Goal: Task Accomplishment & Management: Manage account settings

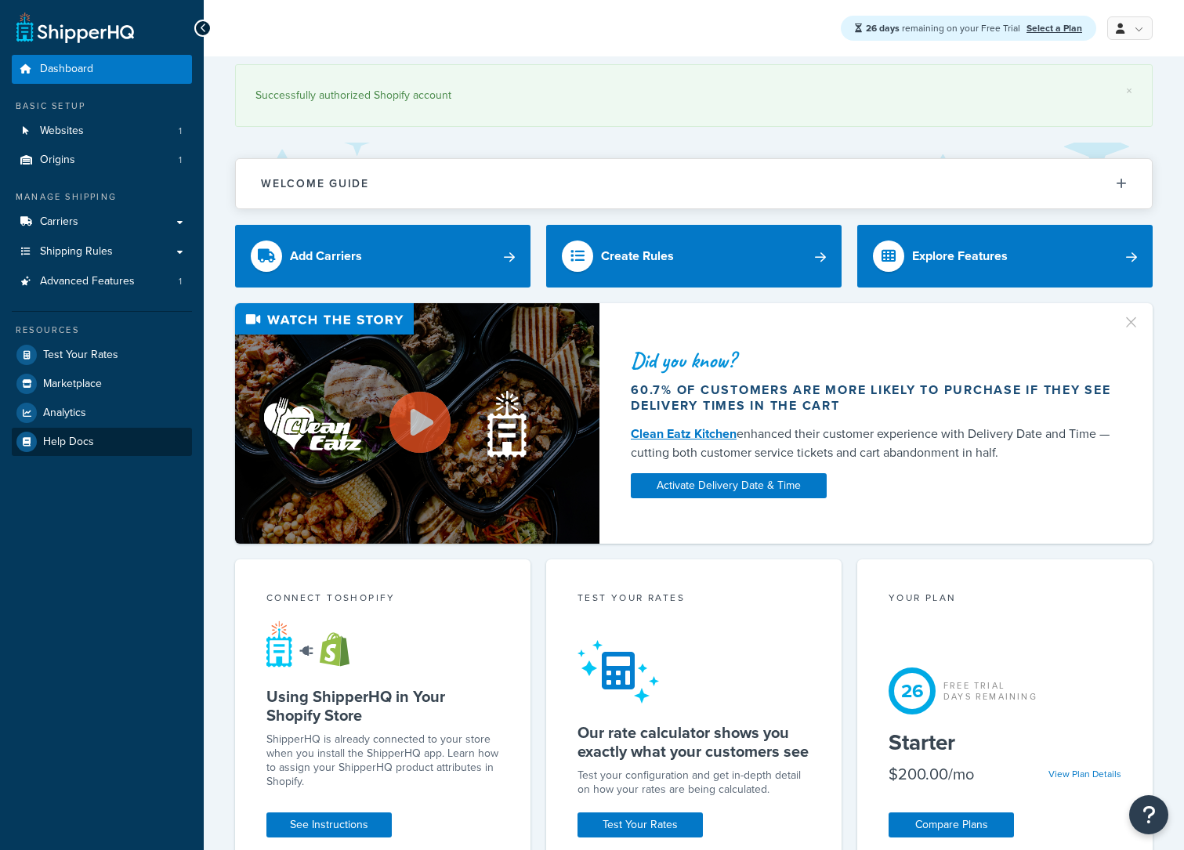
click at [132, 717] on div "Dashboard Basic Setup Websites 1 Origins 1 Manage Shipping Carriers Carriers Al…" at bounding box center [102, 804] width 204 height 1608
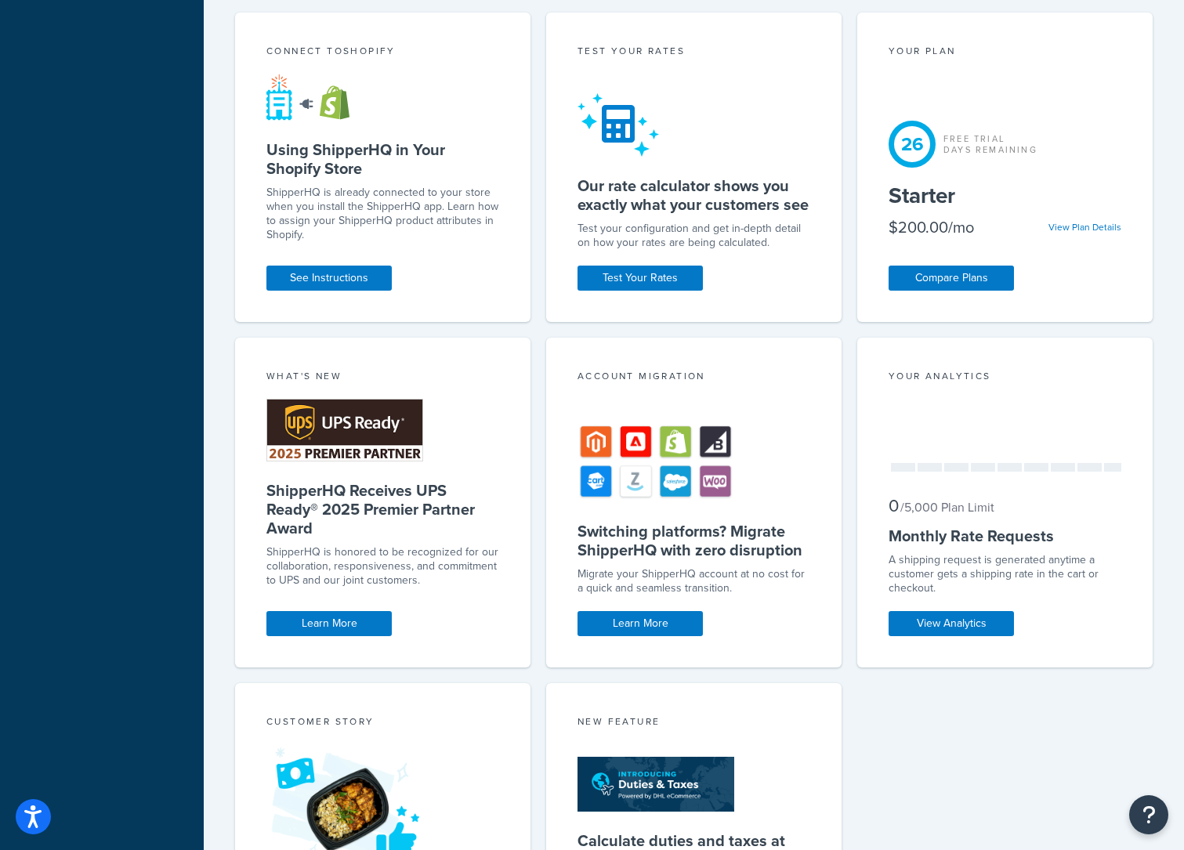
scroll to position [544, 0]
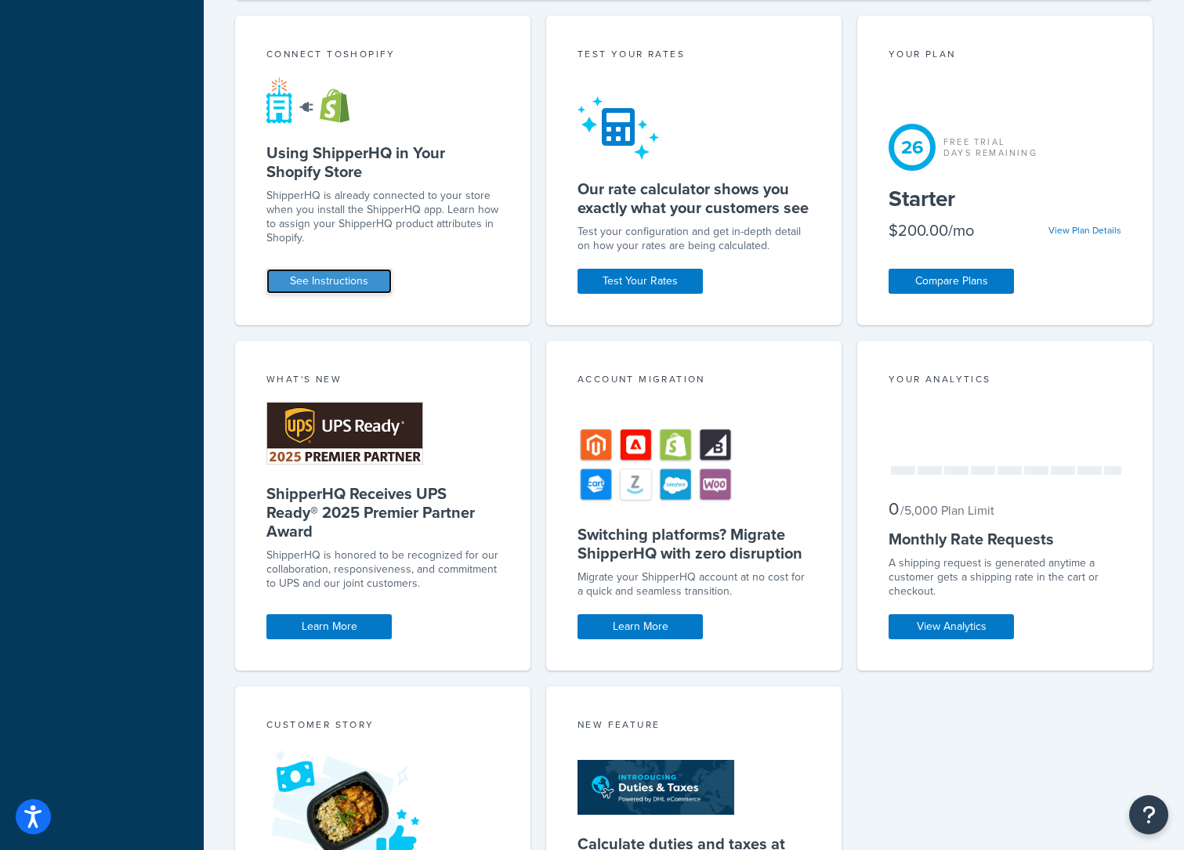
click at [346, 289] on link "See Instructions" at bounding box center [328, 281] width 125 height 25
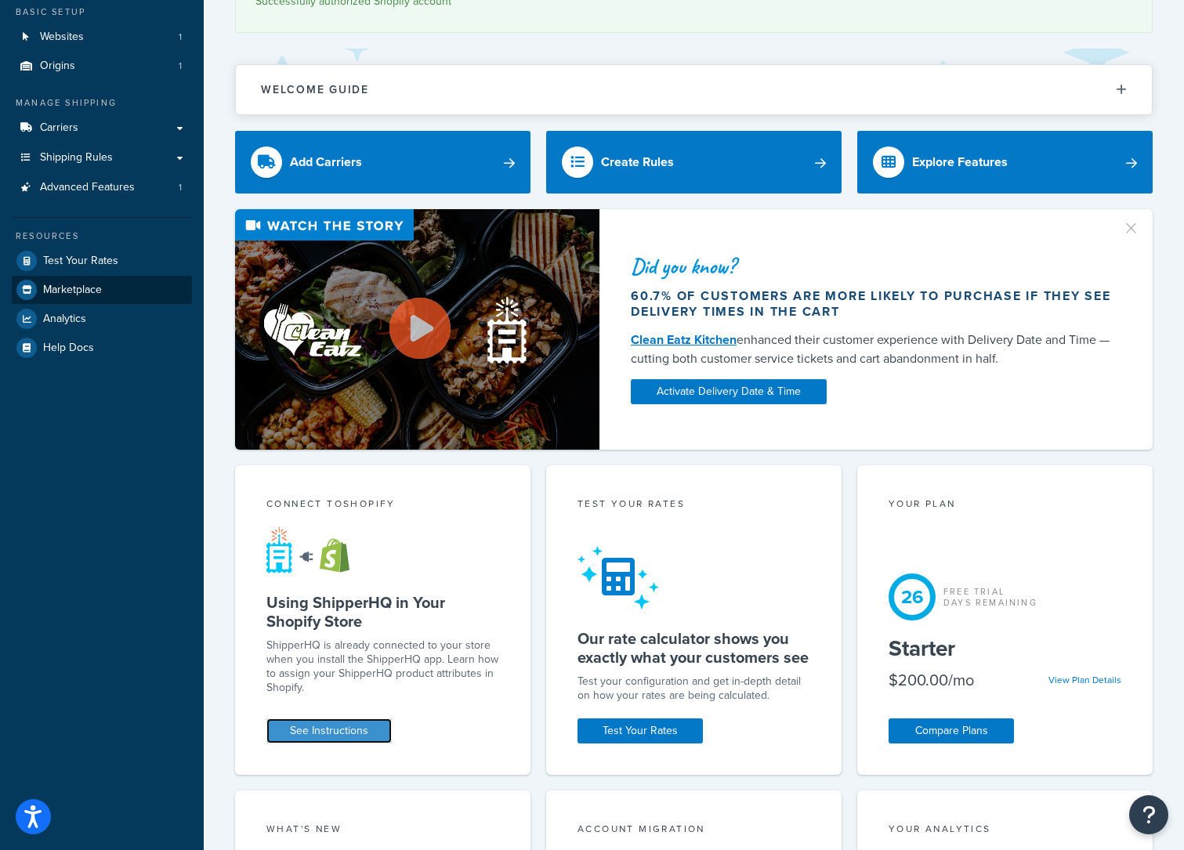
scroll to position [0, 0]
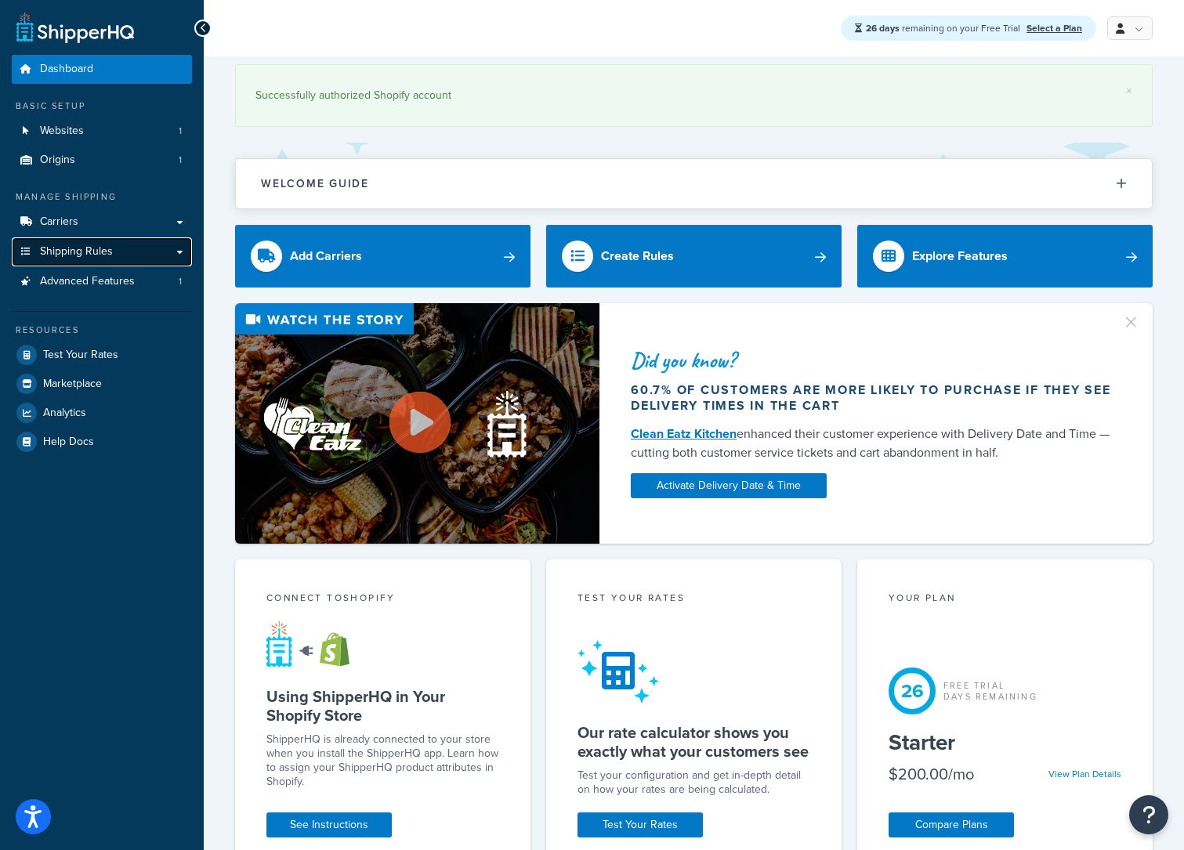
click at [93, 251] on span "Shipping Rules" at bounding box center [76, 251] width 73 height 13
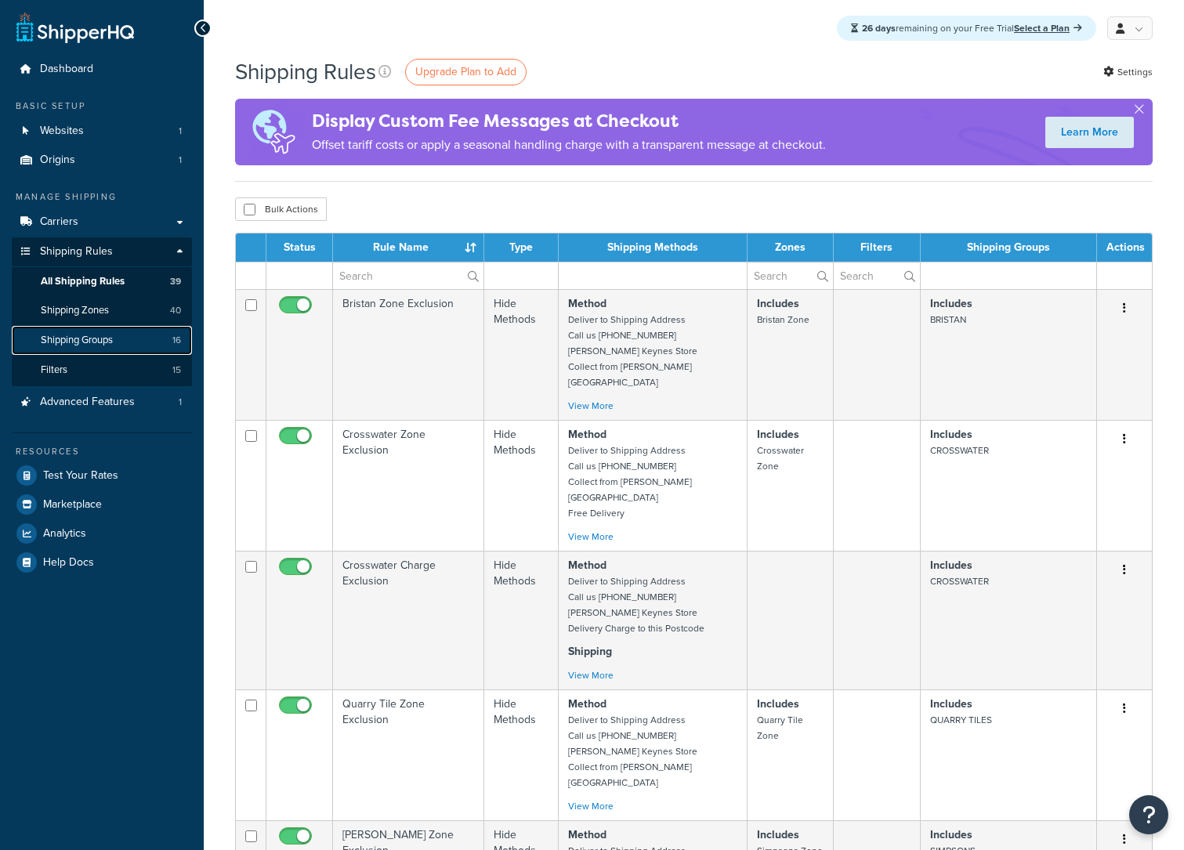
click at [92, 337] on span "Shipping Groups" at bounding box center [77, 340] width 72 height 13
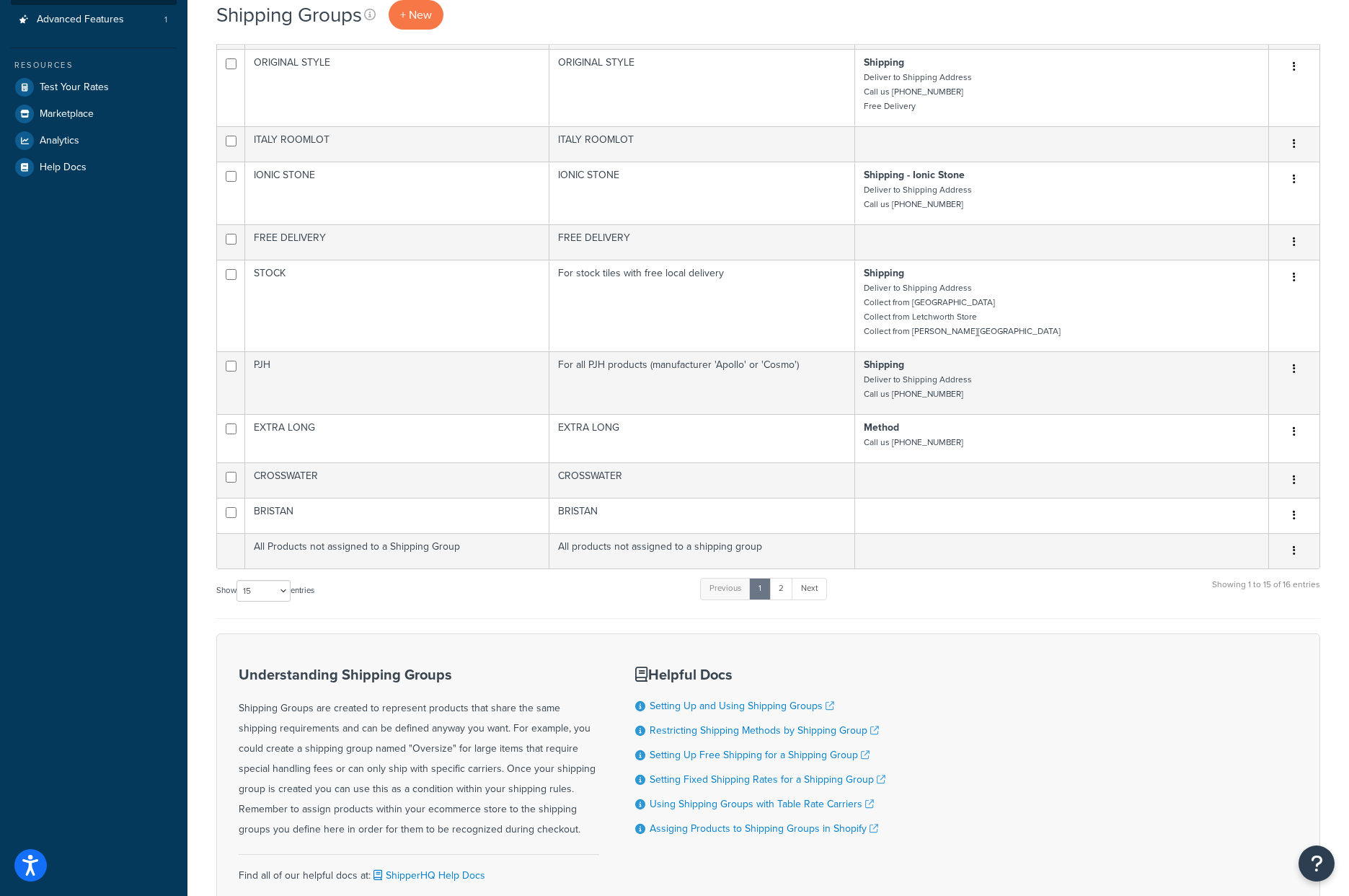
scroll to position [473, 0]
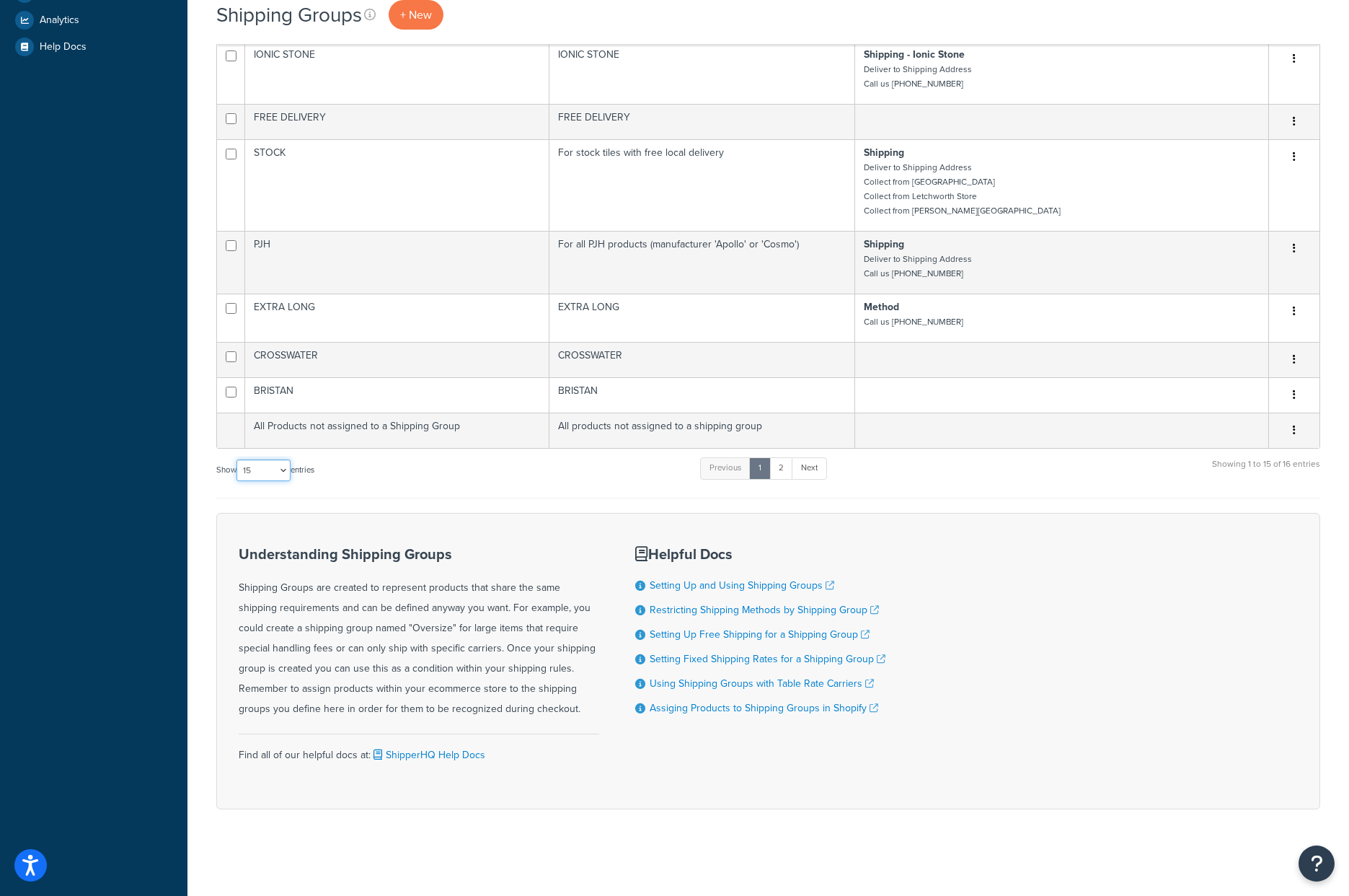
click at [267, 476] on select "10 15 25 50 100" at bounding box center [263, 470] width 54 height 21
select select "100"
click at [238, 481] on select "10 15 25 50 100" at bounding box center [263, 470] width 54 height 21
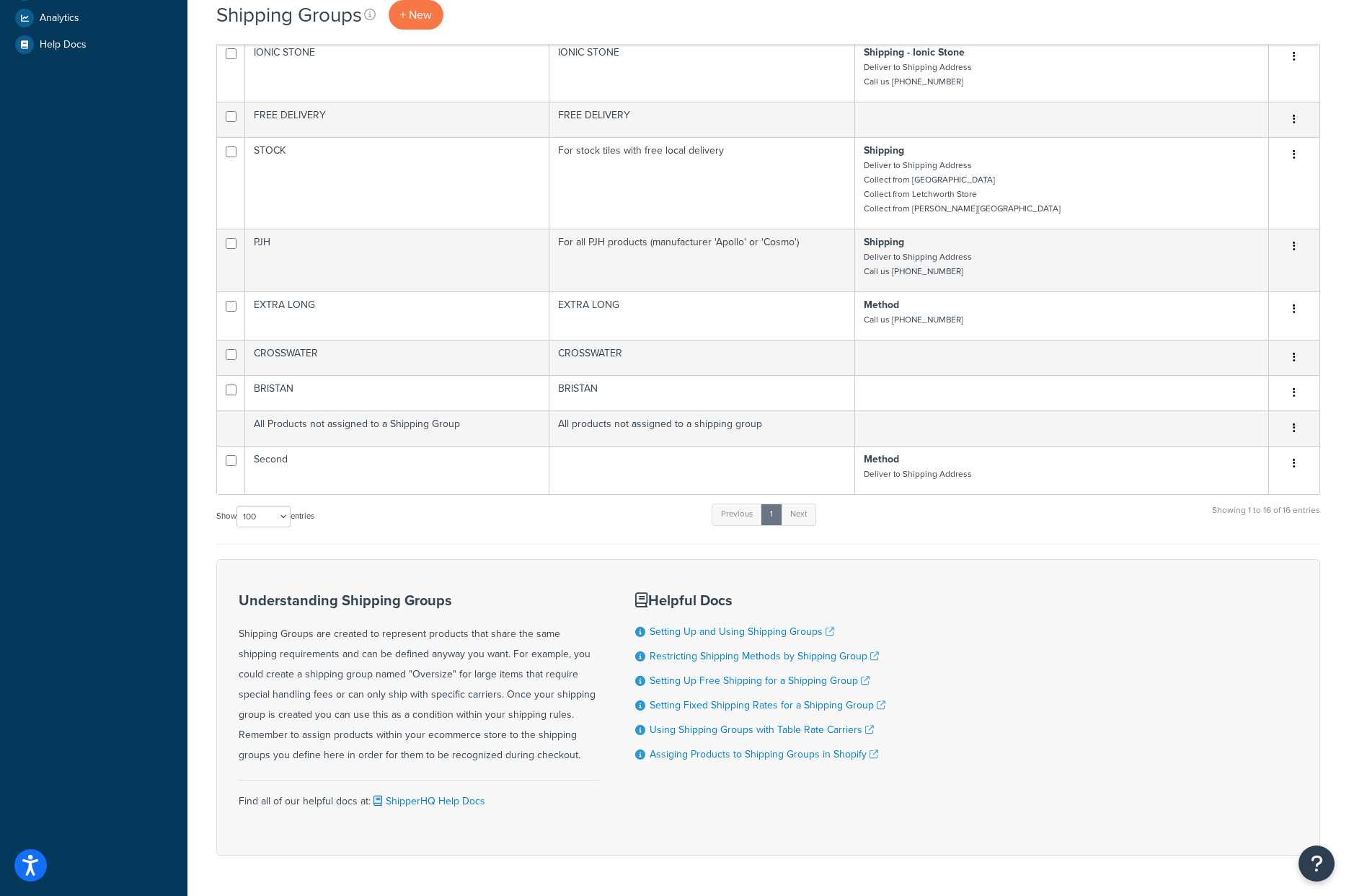
click at [680, 532] on div "Show 10 15 25 50 100 entries Previous 1 Next Showing 1 to 16 of 16 entries" at bounding box center [768, 523] width 1104 height 42
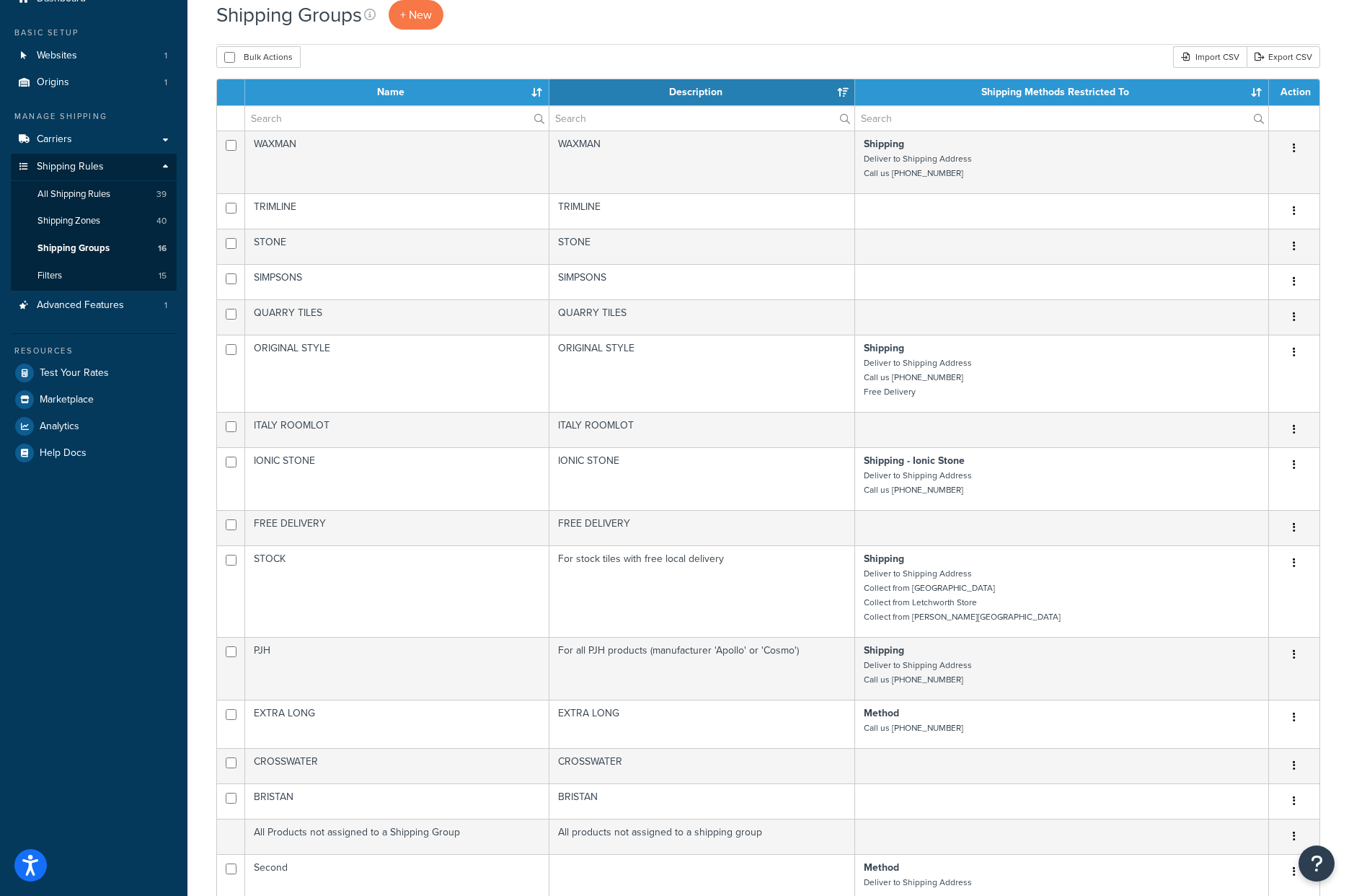
scroll to position [0, 0]
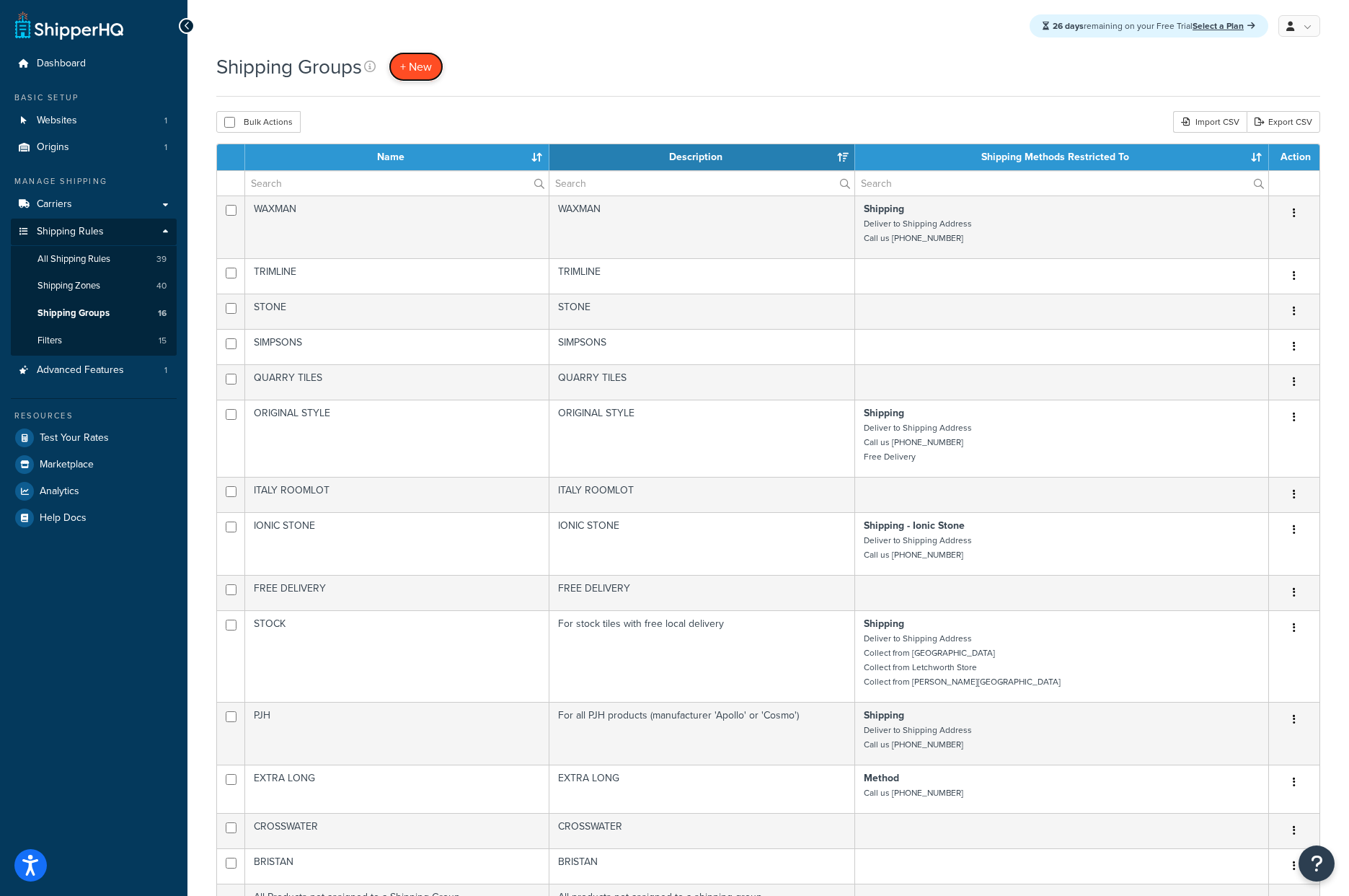
click at [424, 64] on span "+ New" at bounding box center [416, 66] width 31 height 17
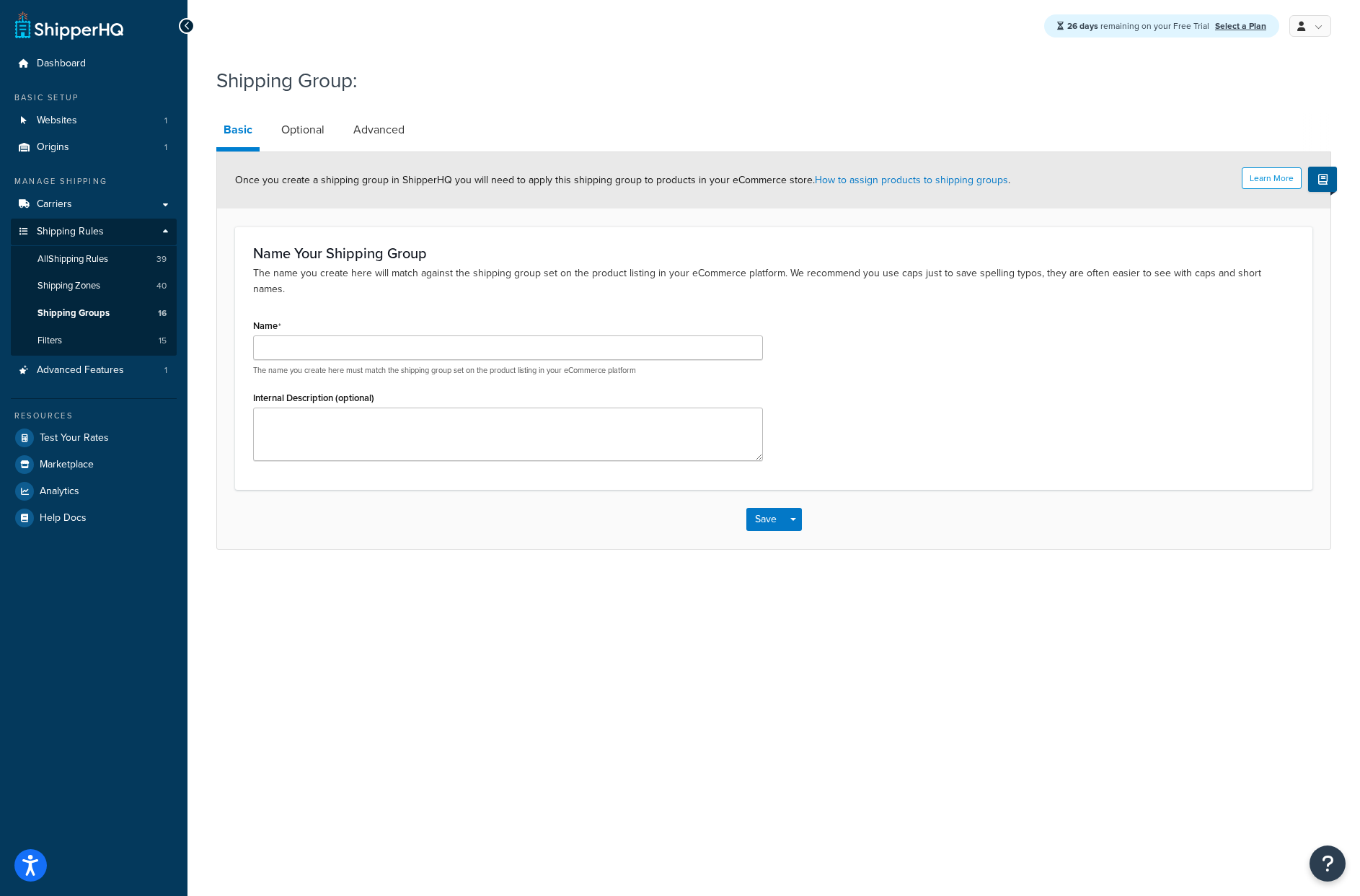
click at [528, 653] on div "26 days remaining on your Free Trial Select a Plan My Profile Billing Global Se…" at bounding box center [774, 448] width 1173 height 896
drag, startPoint x: 448, startPoint y: 437, endPoint x: 442, endPoint y: 358, distance: 79.2
click at [448, 437] on textarea "Internal Description (optional)" at bounding box center [508, 435] width 510 height 53
click at [439, 335] on input "Name" at bounding box center [508, 347] width 510 height 25
click at [714, 728] on div "26 days remaining on your Free Trial Select a Plan My Profile Billing Global Se…" at bounding box center [774, 448] width 1173 height 896
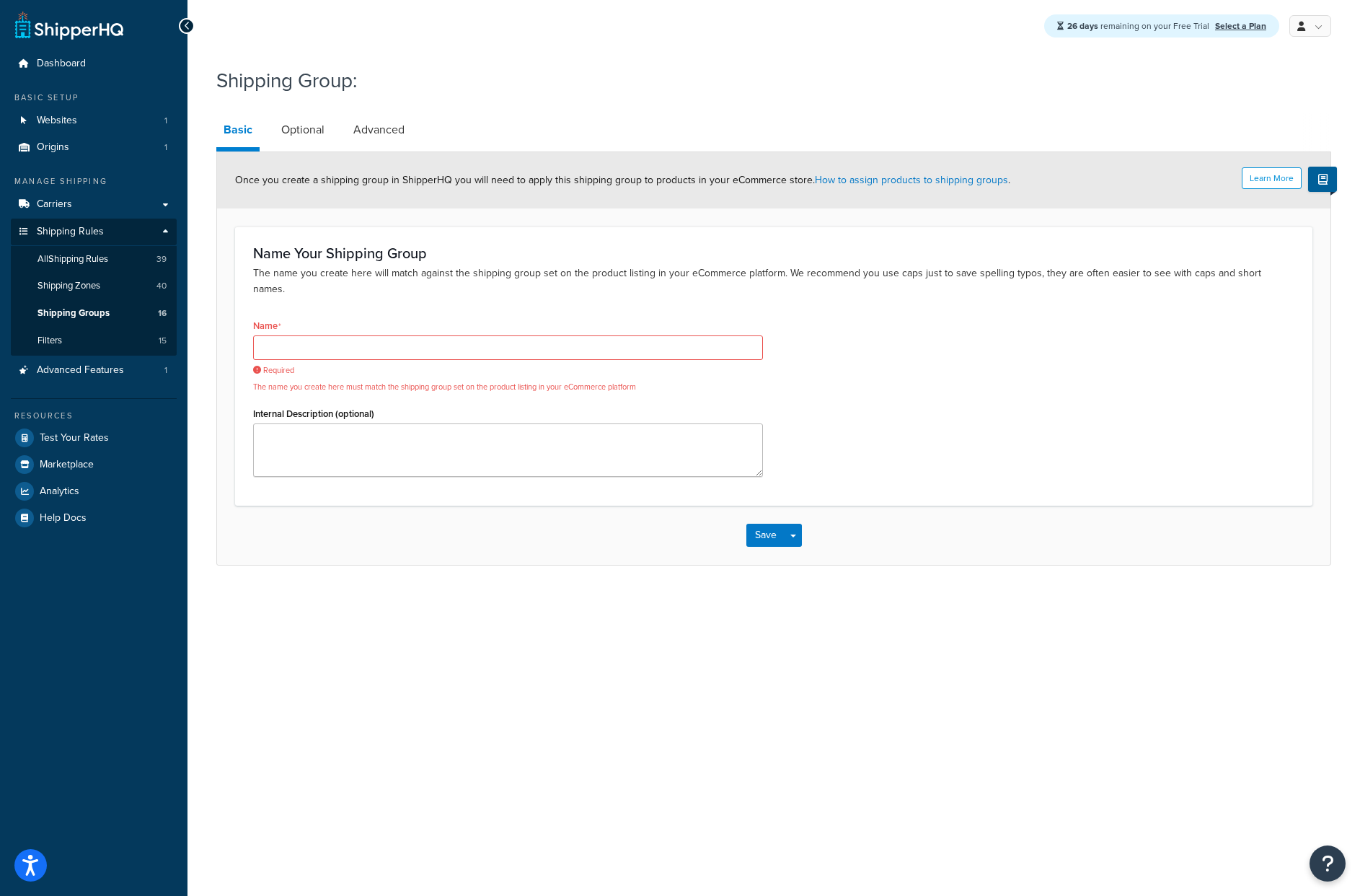
drag, startPoint x: 761, startPoint y: 625, endPoint x: 344, endPoint y: 4, distance: 748.0
click at [338, 0] on div "26 days remaining on your Free Trial Select a Plan My Profile Billing Global Se…" at bounding box center [774, 448] width 1173 height 896
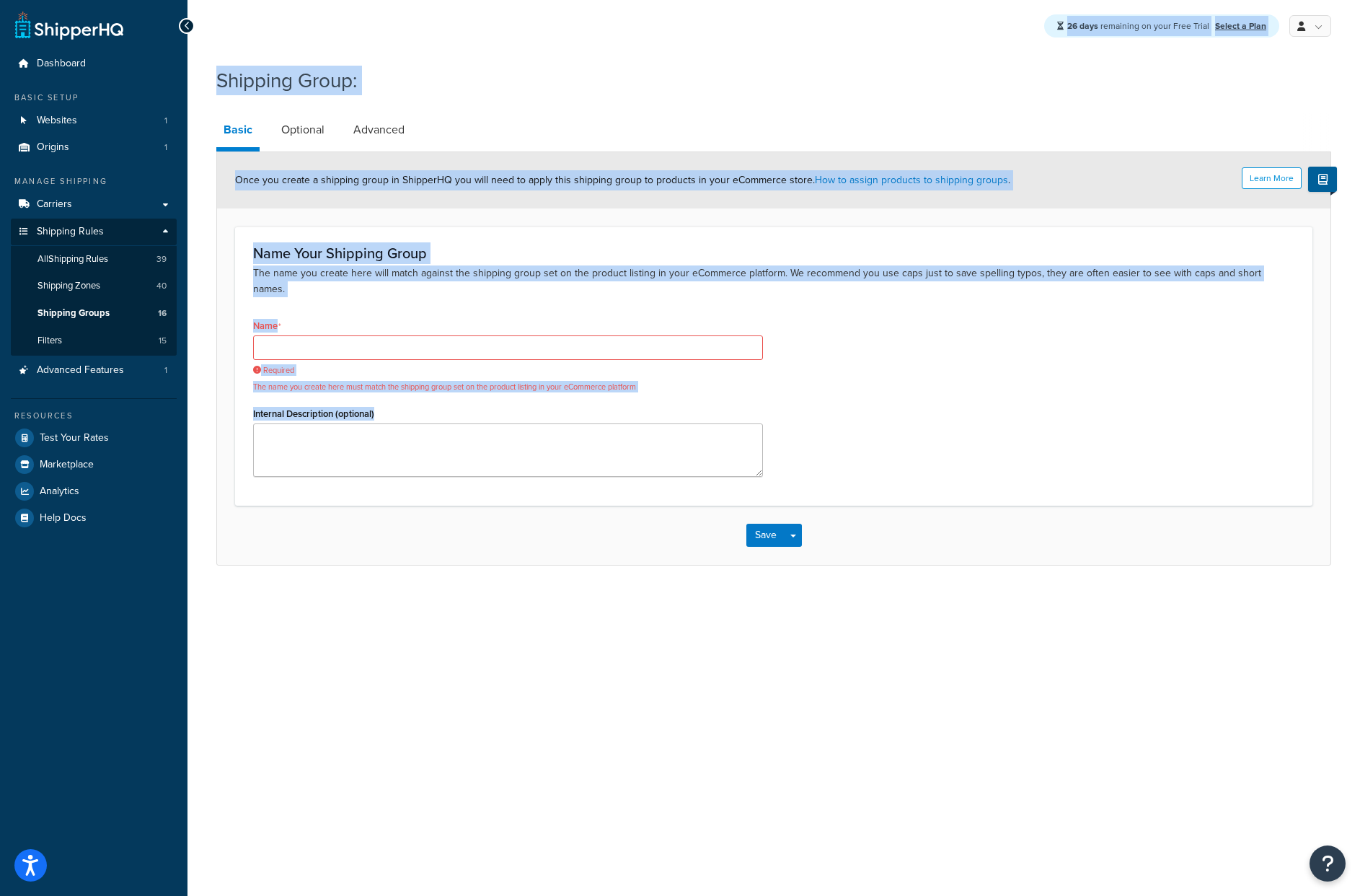
click at [784, 724] on div "26 days remaining on your Free Trial Select a Plan My Profile Billing Global Se…" at bounding box center [774, 448] width 1173 height 896
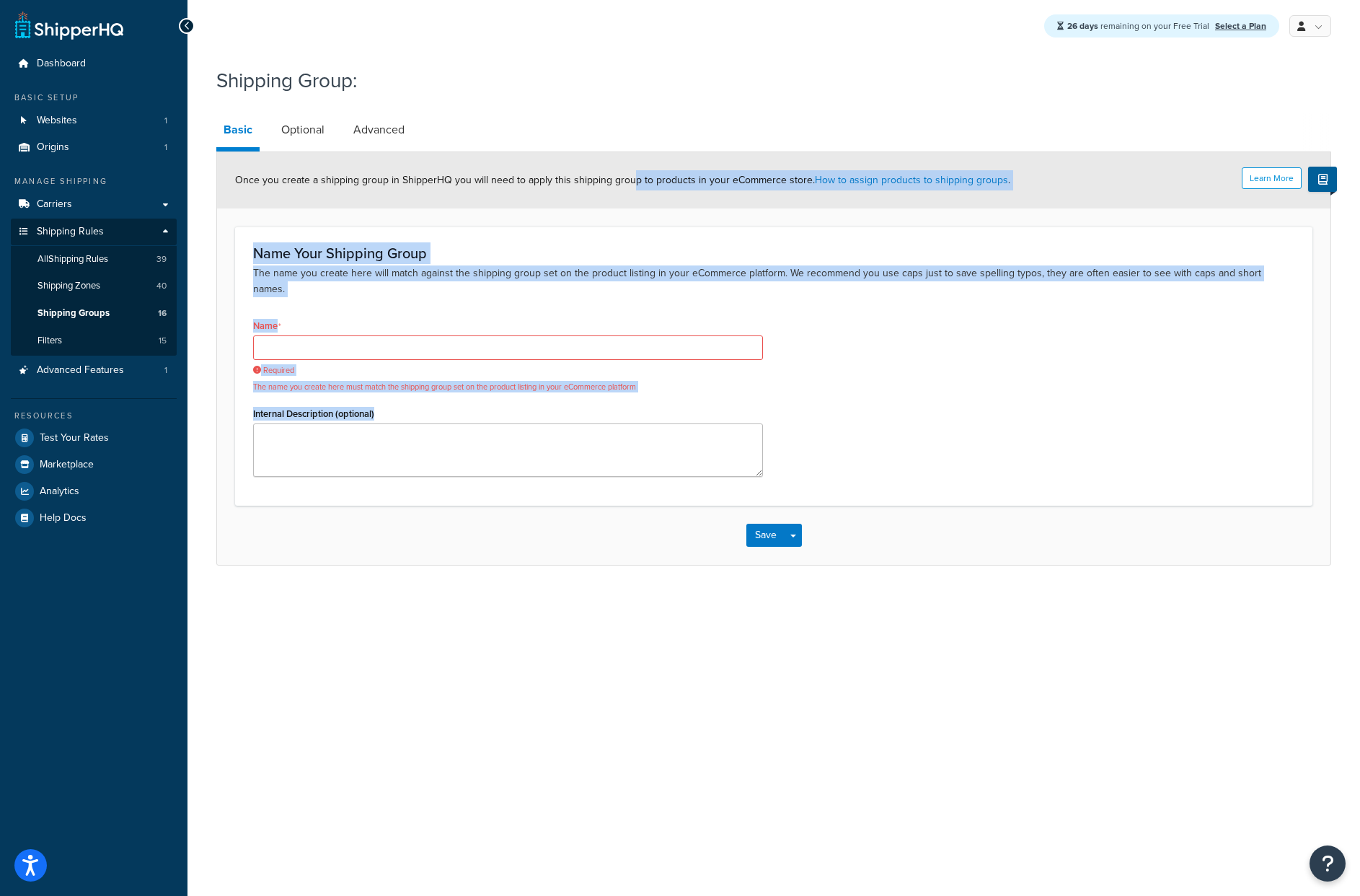
drag, startPoint x: 841, startPoint y: 704, endPoint x: 619, endPoint y: 134, distance: 611.7
click at [622, 147] on div "26 days remaining on your Free Trial Select a Plan My Profile Billing Global Se…" at bounding box center [774, 448] width 1173 height 896
drag, startPoint x: 621, startPoint y: 140, endPoint x: 439, endPoint y: 137, distance: 182.0
click at [293, 125] on link "Optional" at bounding box center [303, 130] width 58 height 35
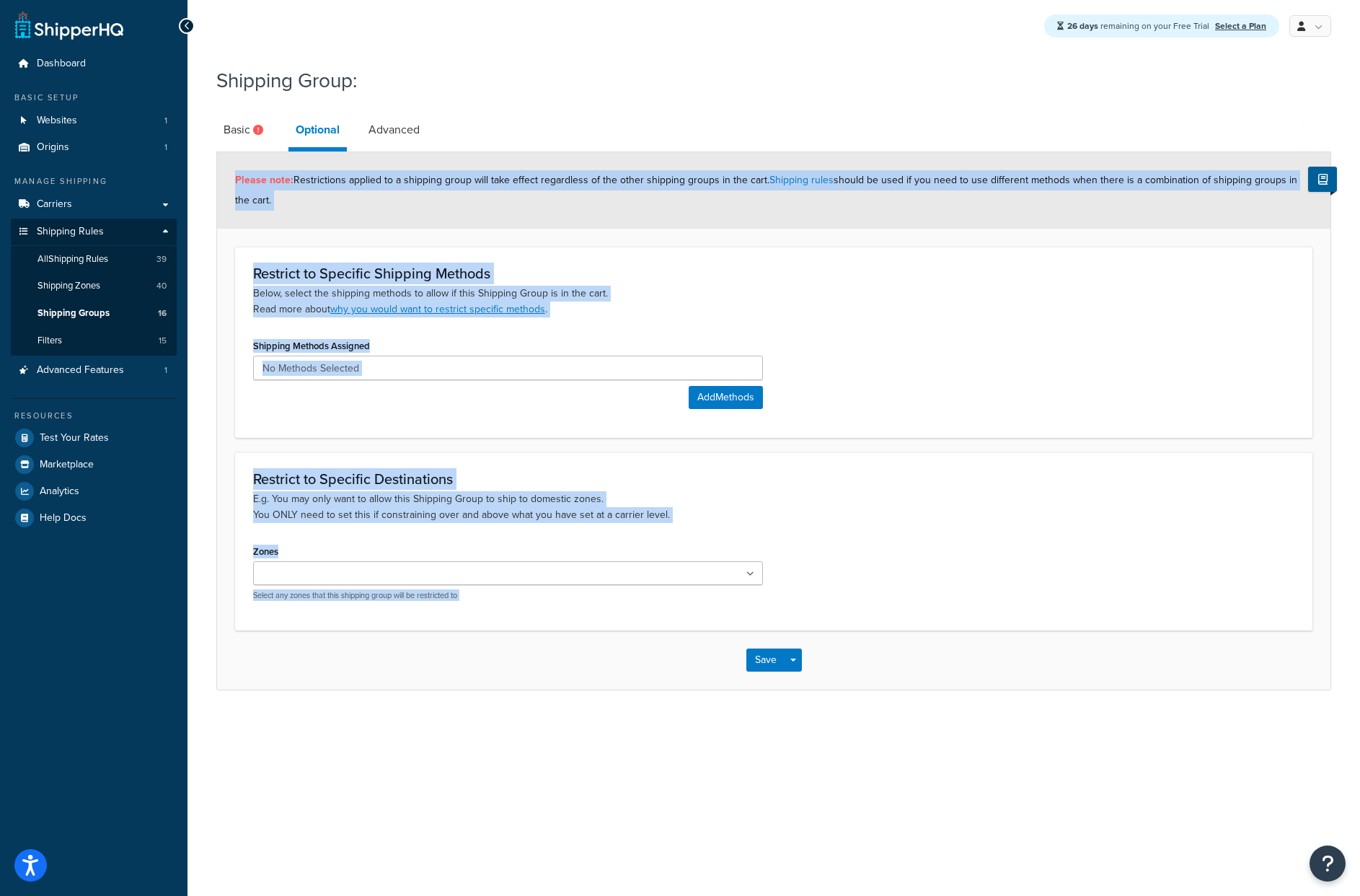
click at [547, 207] on div "Please note: Restrictions applied to a shipping group will take effect regardle…" at bounding box center [773, 190] width 1113 height 76
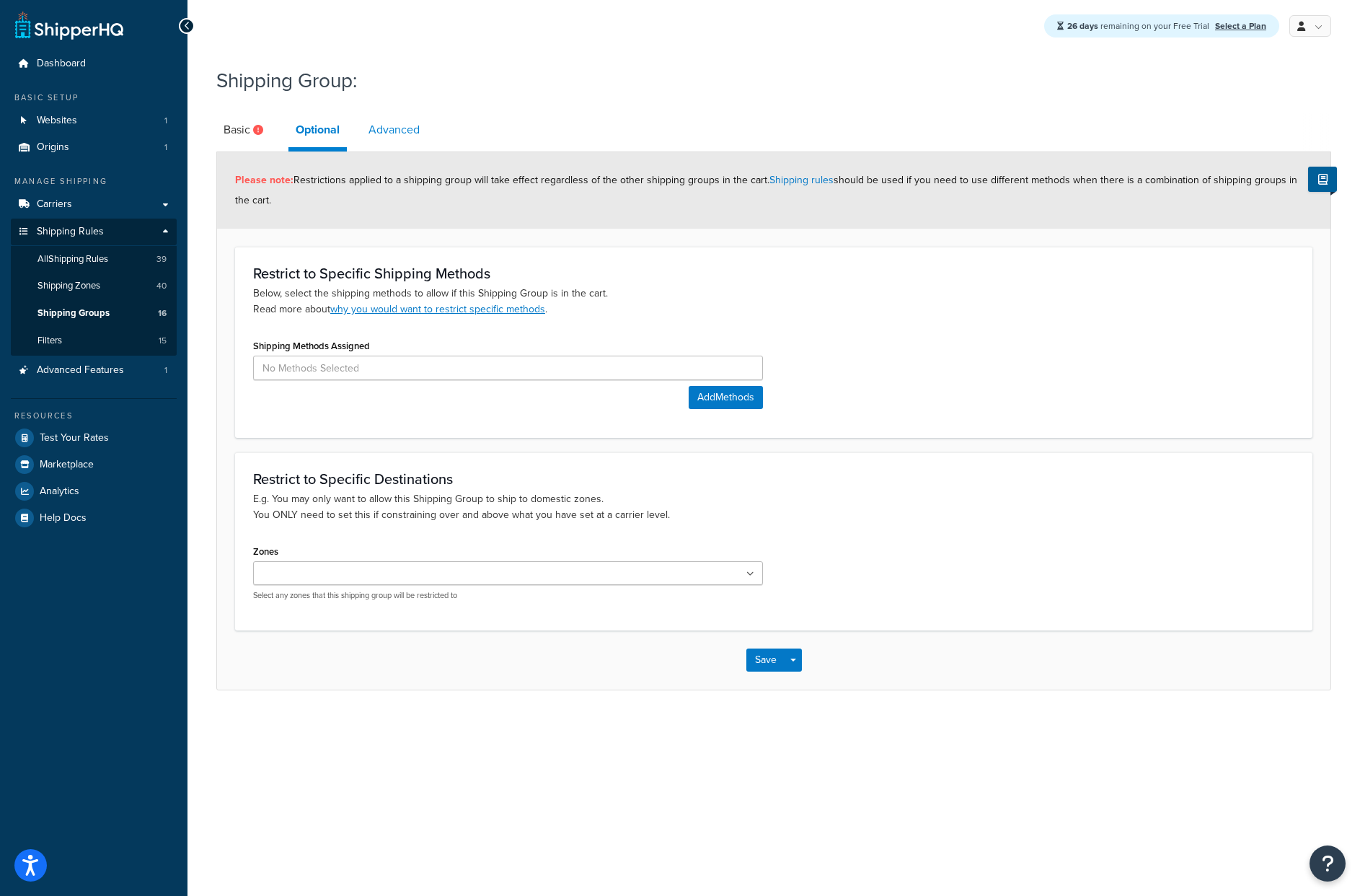
click at [401, 125] on link "Advanced" at bounding box center [393, 130] width 65 height 35
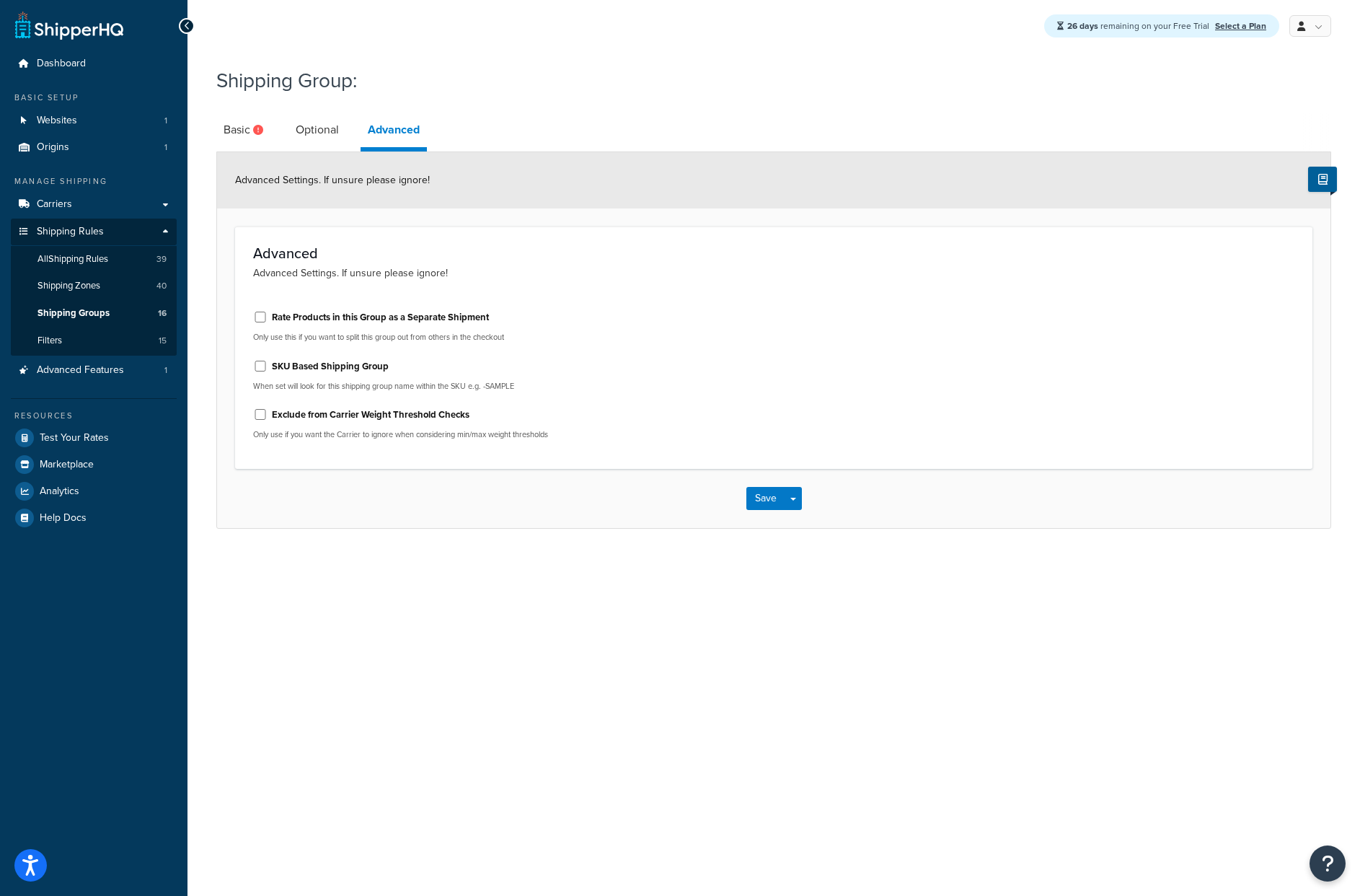
click at [524, 607] on div "26 days remaining on your Free Trial Select a Plan My Profile Billing Global Se…" at bounding box center [774, 448] width 1173 height 896
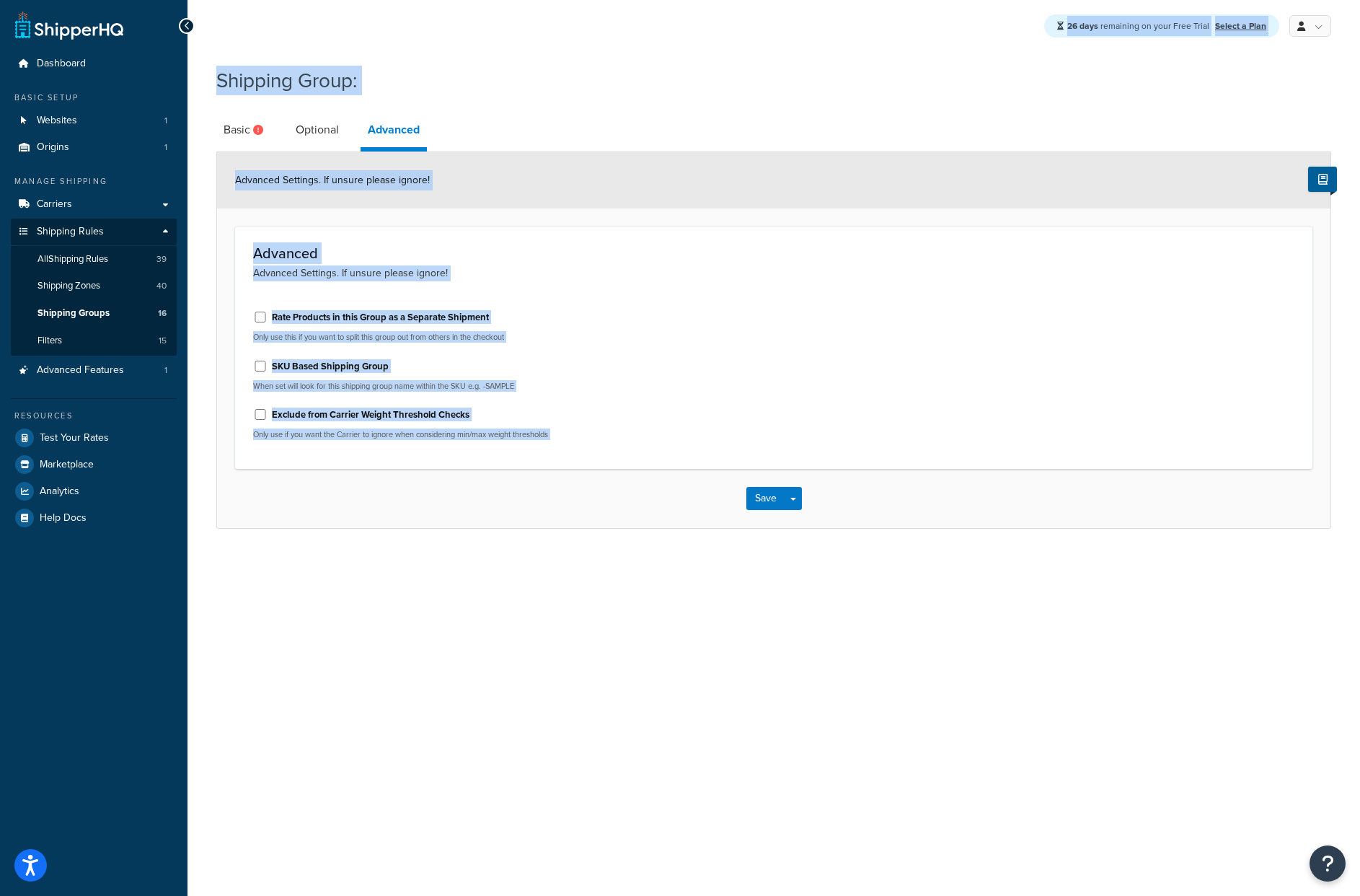
drag, startPoint x: 668, startPoint y: 631, endPoint x: 215, endPoint y: 28, distance: 754.2
click at [212, 25] on div "26 days remaining on your Free Trial Select a Plan My Profile Billing Global Se…" at bounding box center [774, 448] width 1173 height 896
drag, startPoint x: 567, startPoint y: 627, endPoint x: 291, endPoint y: 162, distance: 540.7
click at [567, 623] on div "26 days remaining on your Free Trial Select a Plan My Profile Billing Global Se…" at bounding box center [774, 448] width 1173 height 896
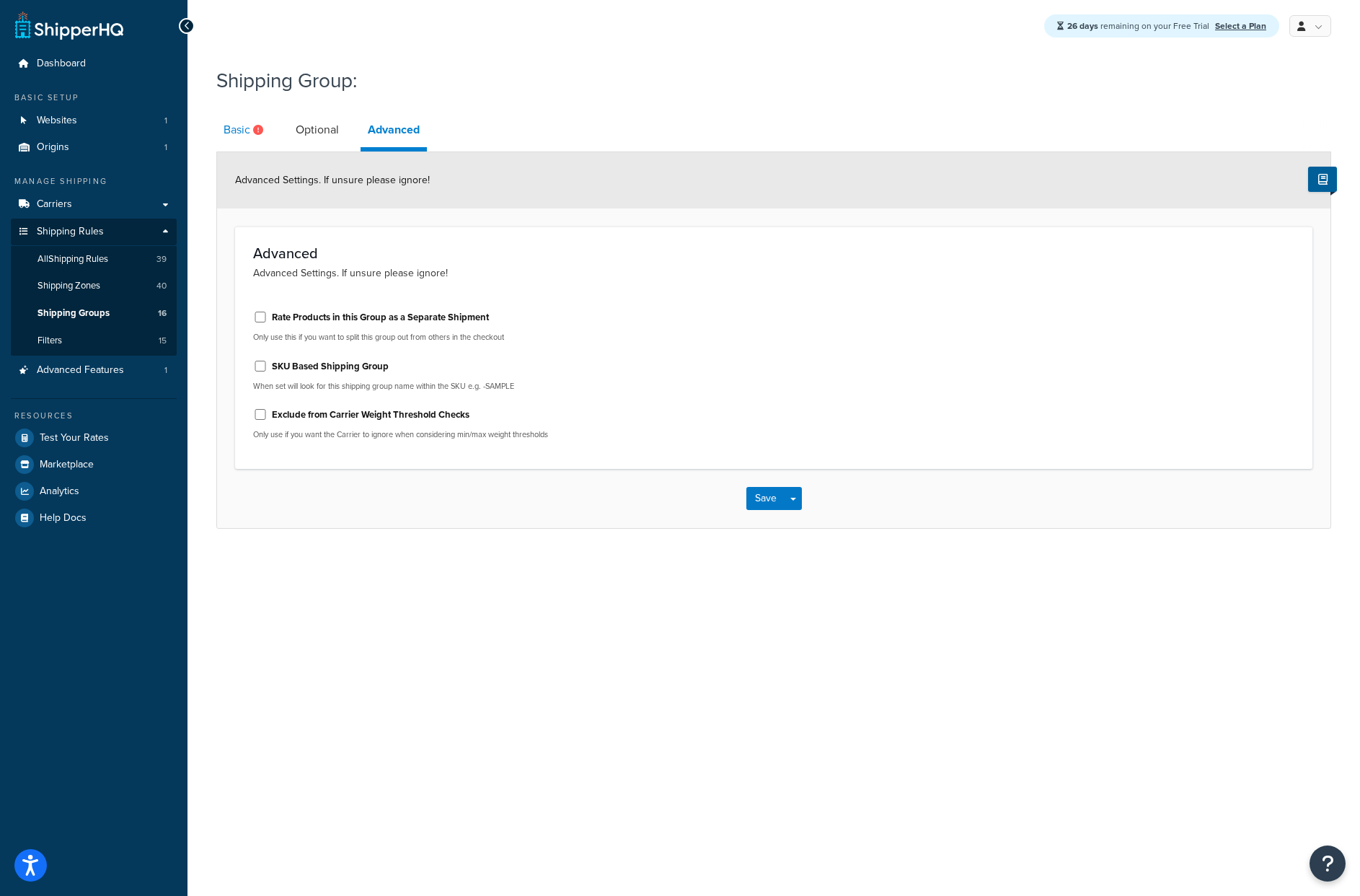
click at [238, 126] on link "Basic" at bounding box center [245, 130] width 58 height 35
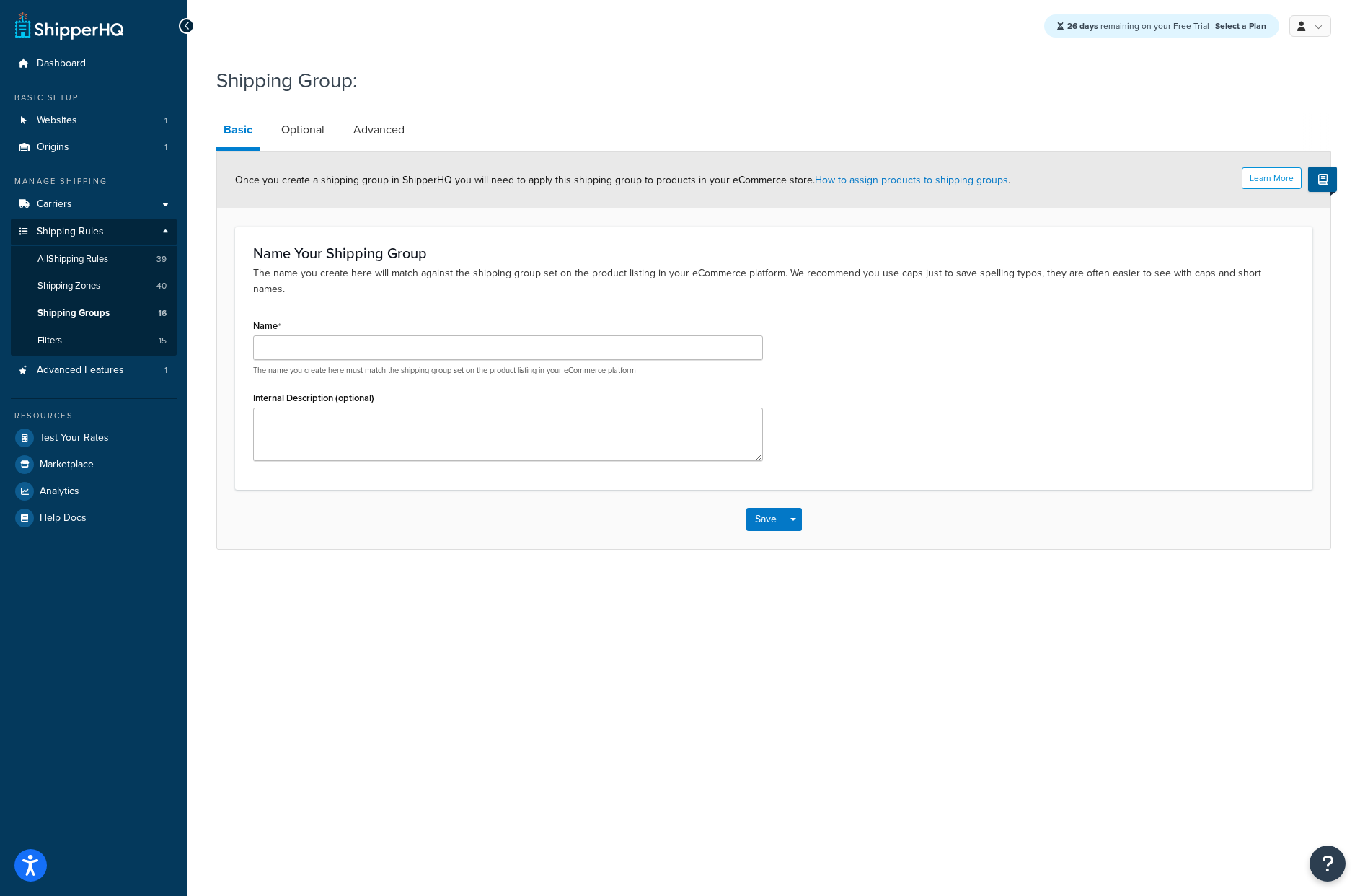
click at [363, 53] on div "26 days remaining on your Free Trial Select a Plan My Profile Billing Global Se…" at bounding box center [774, 448] width 1173 height 896
click at [774, 64] on div "Shipping Group:" at bounding box center [773, 82] width 1115 height 46
click at [94, 262] on span "All Shipping Rules" at bounding box center [73, 259] width 71 height 12
click at [613, 89] on h1 "Shipping Group:" at bounding box center [764, 80] width 1097 height 29
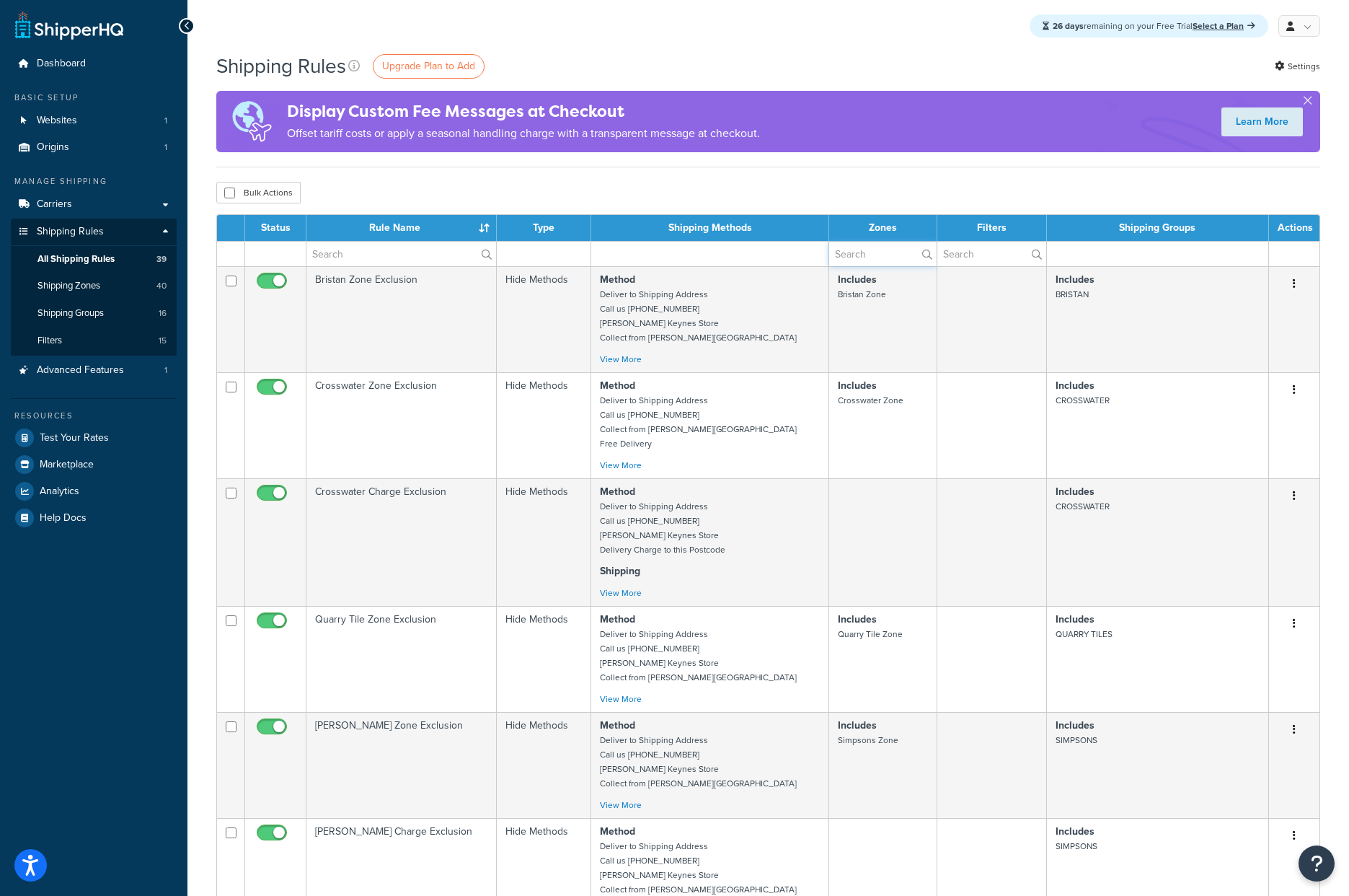
click at [887, 256] on input "text" at bounding box center [883, 253] width 108 height 25
click at [886, 258] on input "text" at bounding box center [883, 253] width 108 height 25
drag, startPoint x: 839, startPoint y: 58, endPoint x: 843, endPoint y: 82, distance: 24.3
click at [839, 57] on div "Shipping Rules Upgrade Plan to Add Settings" at bounding box center [768, 65] width 1104 height 29
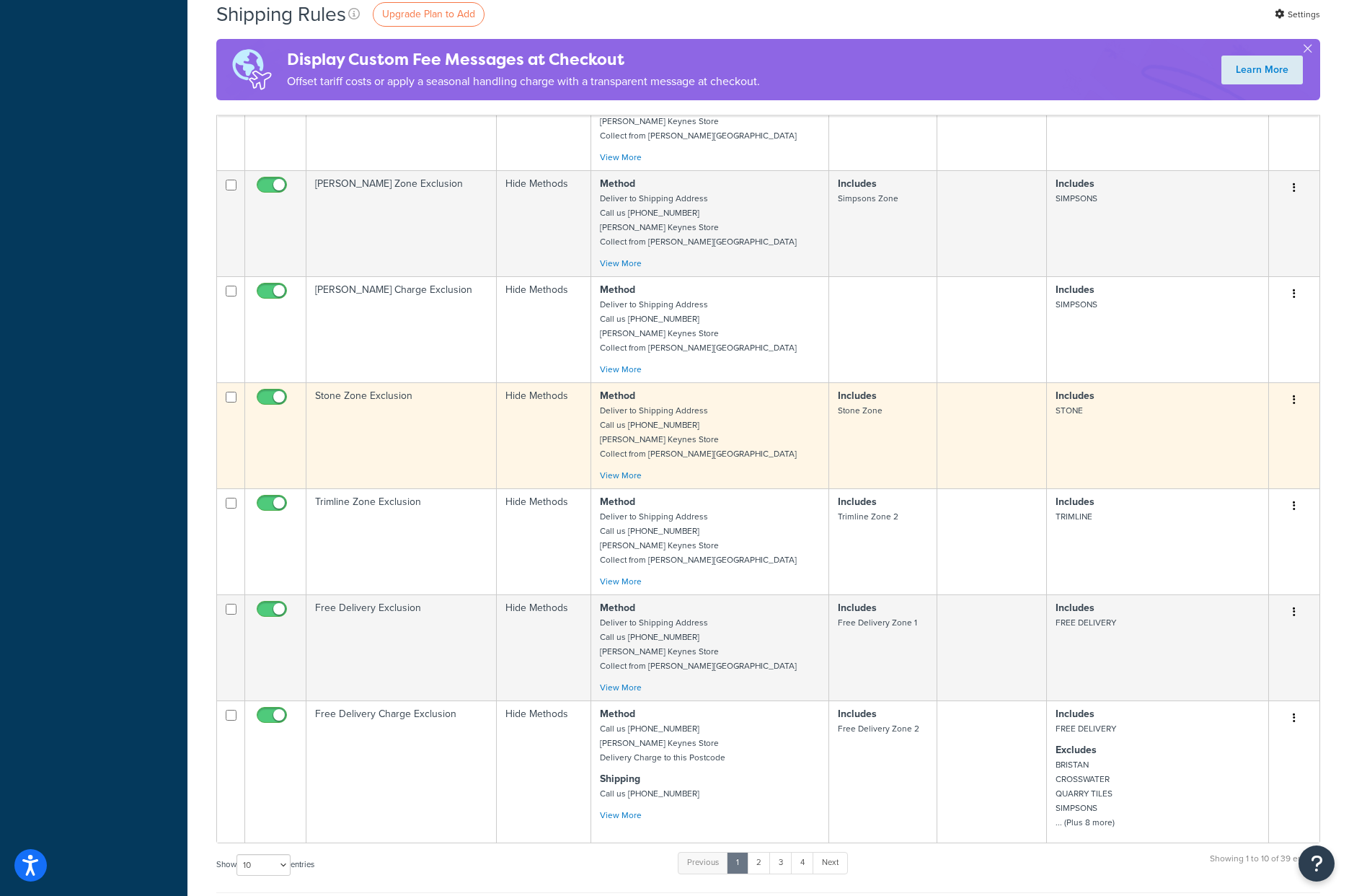
scroll to position [596, 0]
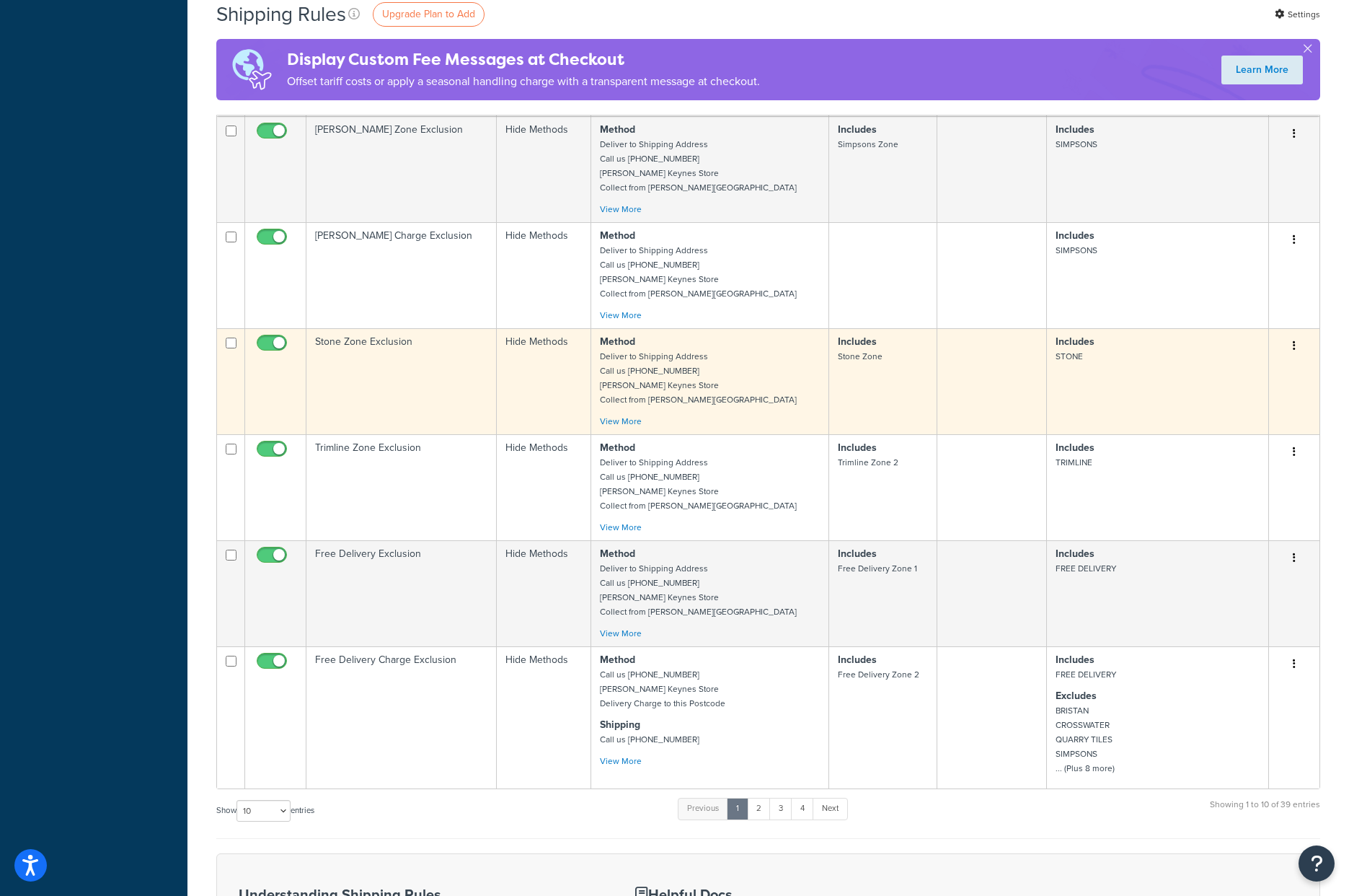
click at [1002, 367] on td at bounding box center [992, 380] width 109 height 106
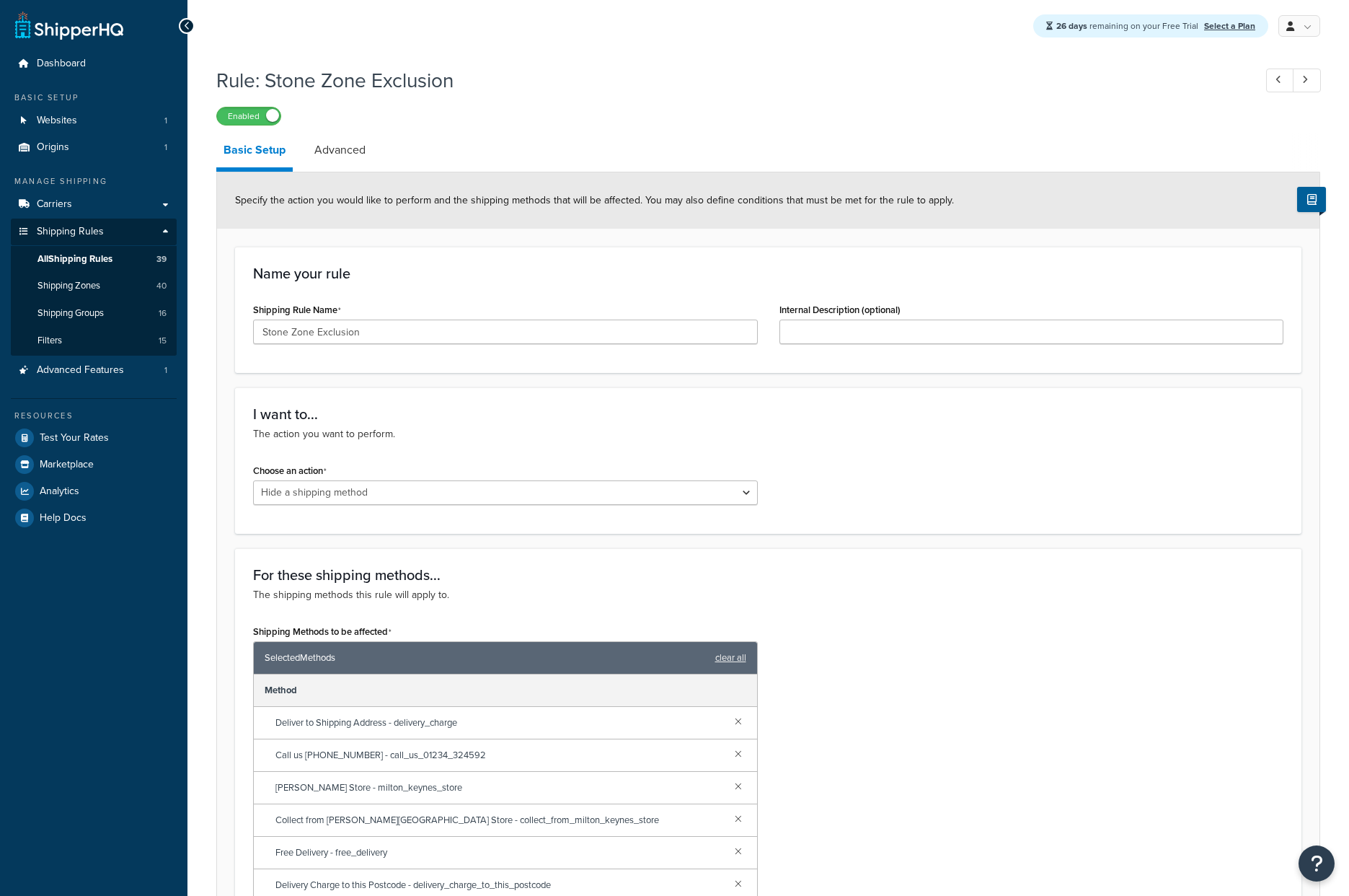
select select "HIDE"
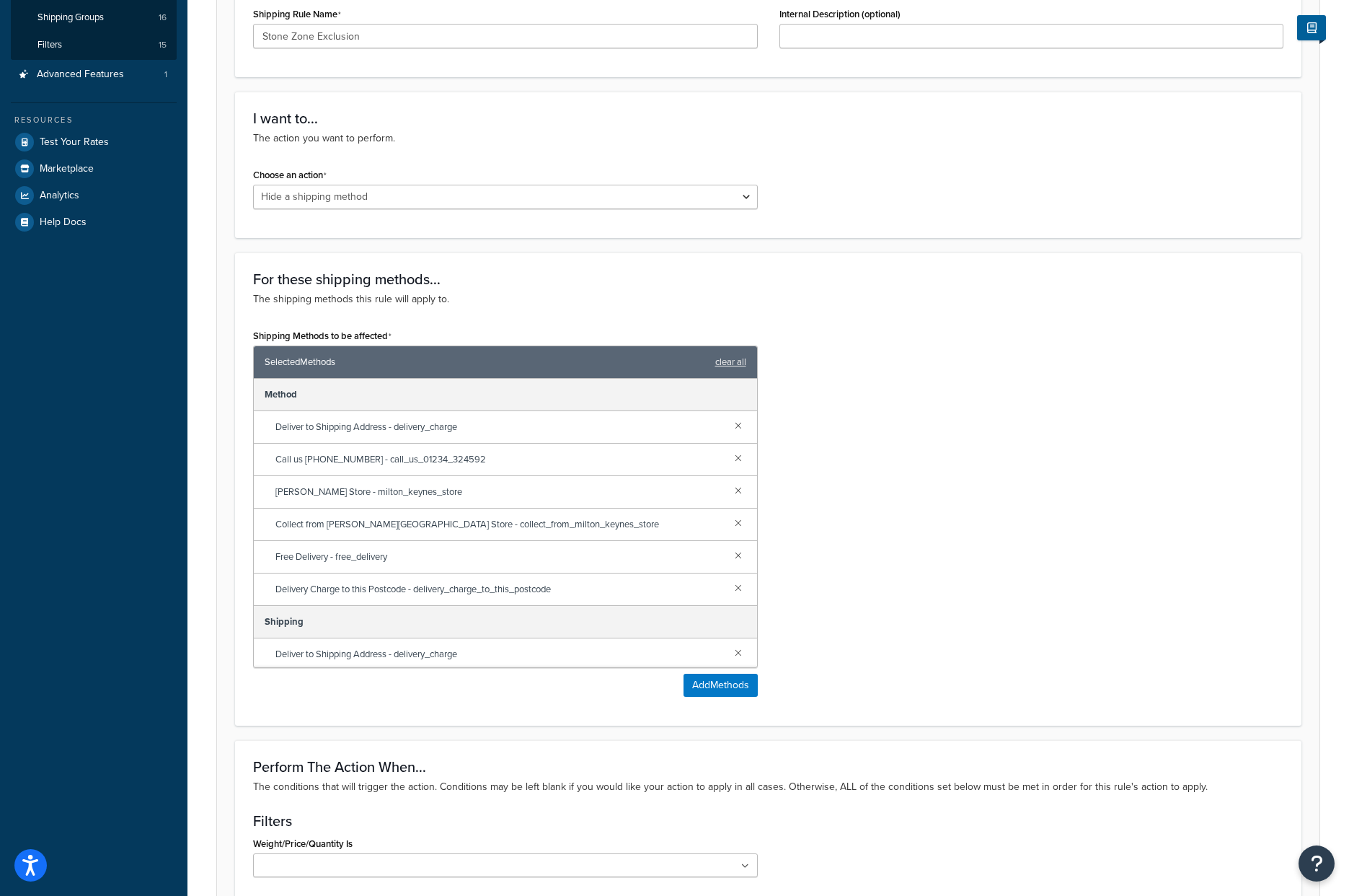
click at [1004, 578] on div "Shipping Methods to be affected Selected Methods clear all Method Deliver to Sh…" at bounding box center [768, 516] width 1052 height 382
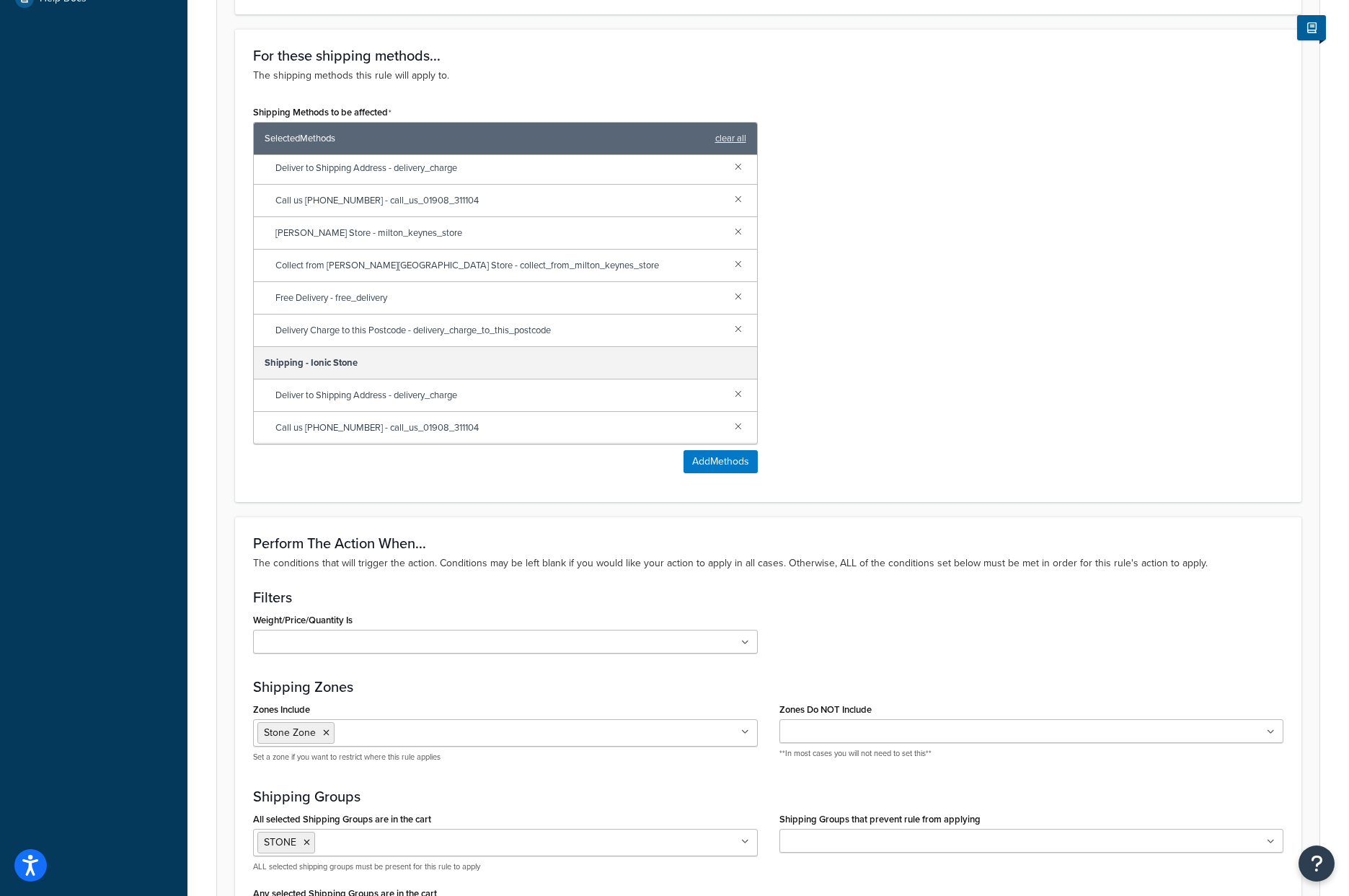
scroll to position [744, 0]
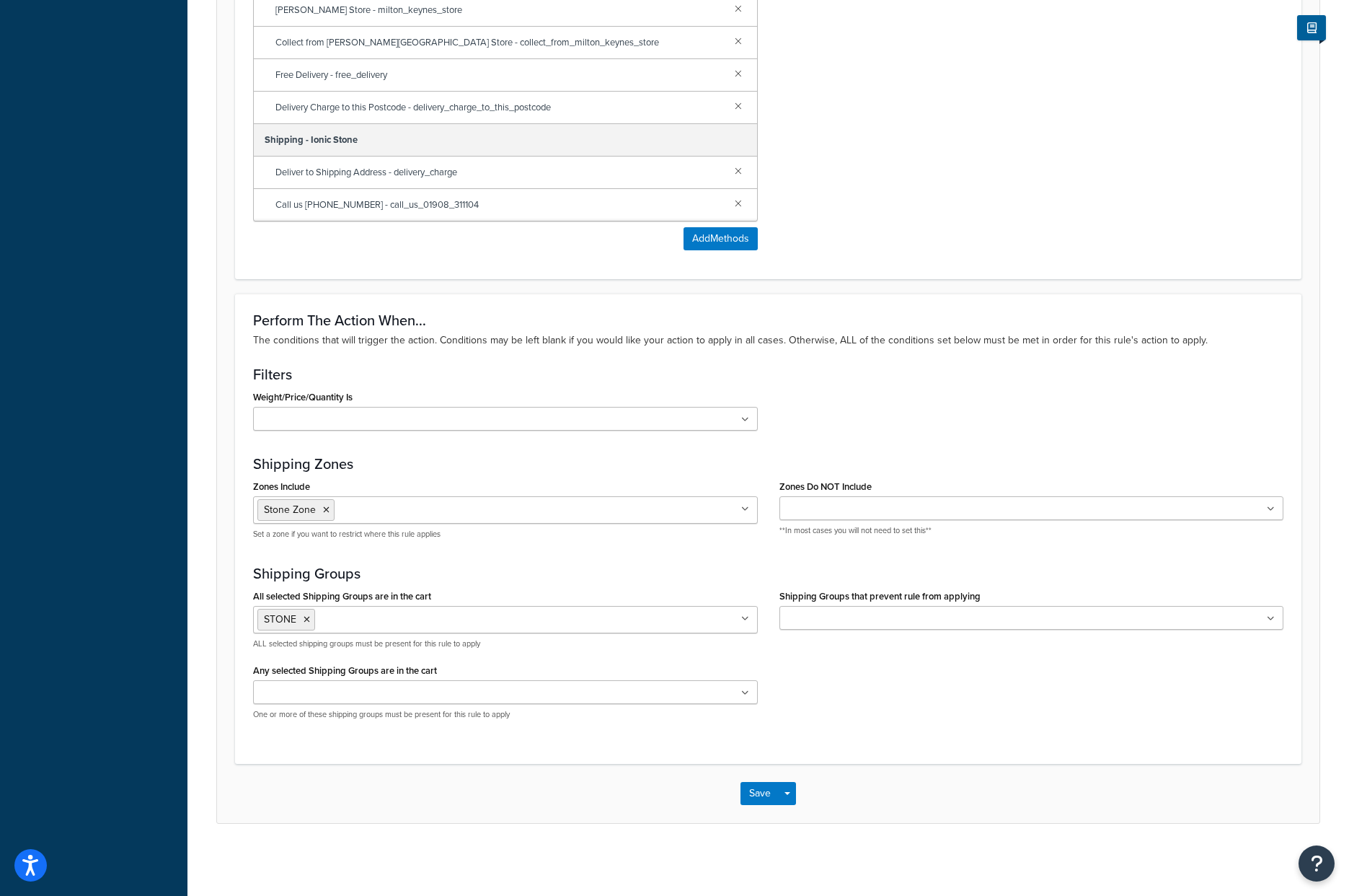
click at [958, 442] on div "Perform The Action When... The conditions that will trigger the action. Conditi…" at bounding box center [768, 529] width 1066 height 470
click at [911, 738] on div "Perform The Action When... The conditions that will trigger the action. Conditi…" at bounding box center [768, 529] width 1066 height 470
drag, startPoint x: 981, startPoint y: 747, endPoint x: 823, endPoint y: 631, distance: 196.0
click at [827, 633] on div "Perform The Action When... The conditions that will trigger the action. Conditi…" at bounding box center [768, 529] width 1066 height 470
click at [1010, 422] on div "Weight/Price/Quantity Is Cart weight < 500 lbs Price < 209 for Everything in Sh…" at bounding box center [768, 414] width 1052 height 55
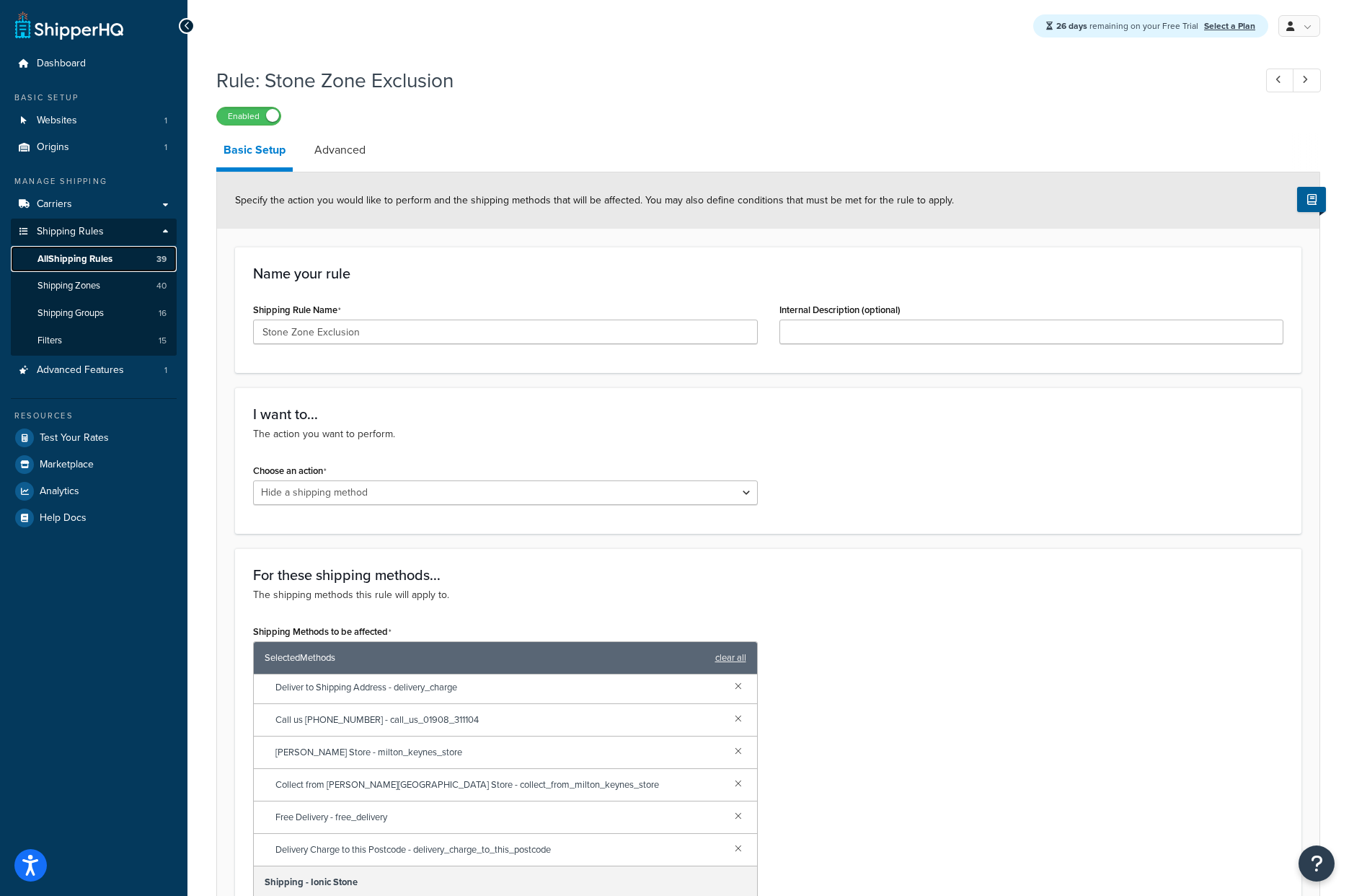
click at [74, 262] on span "All Shipping Rules" at bounding box center [75, 259] width 75 height 12
click at [740, 77] on h1 "Rule: Stone Zone Exclusion" at bounding box center [727, 80] width 1023 height 29
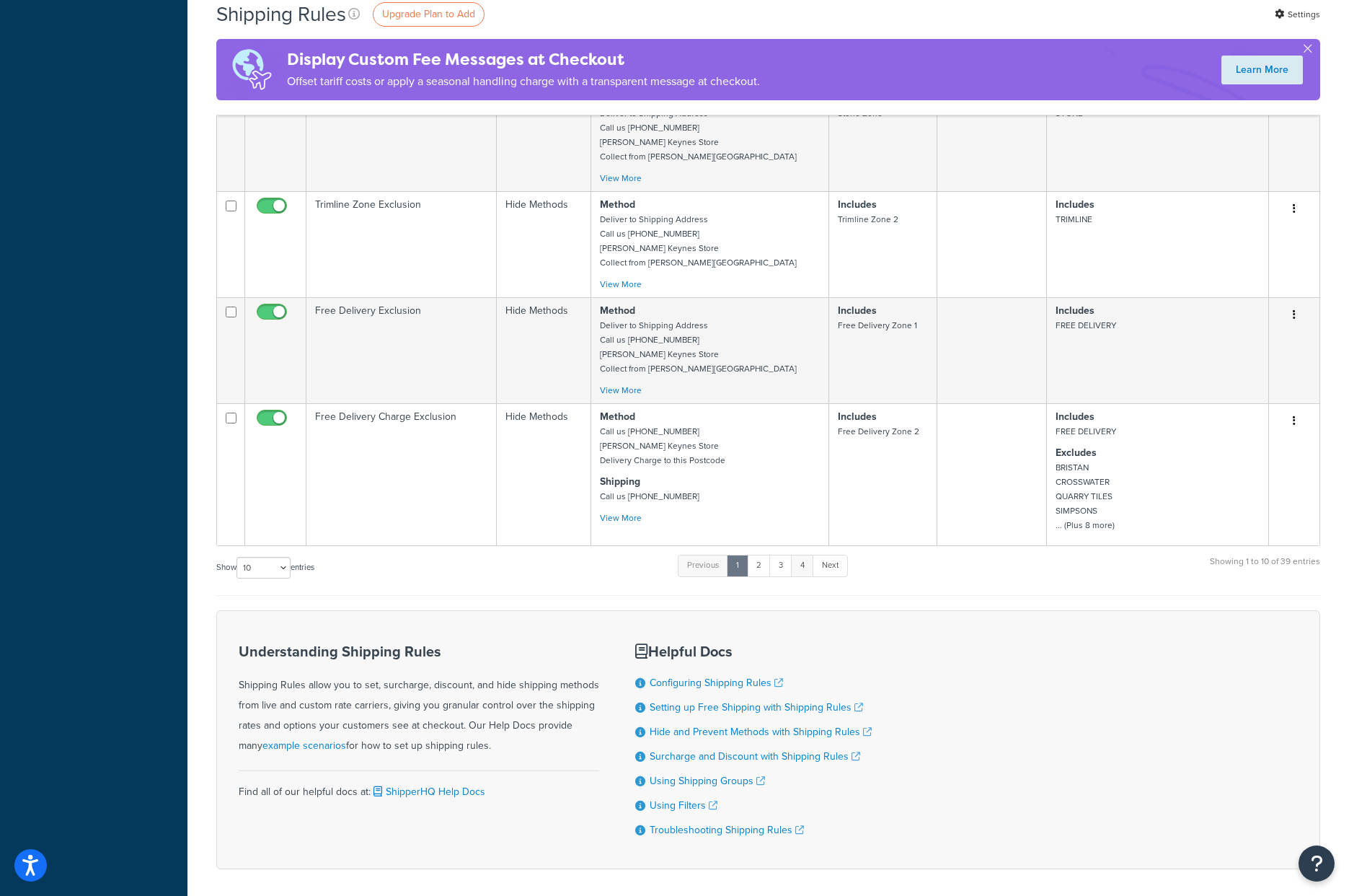
scroll to position [905, 0]
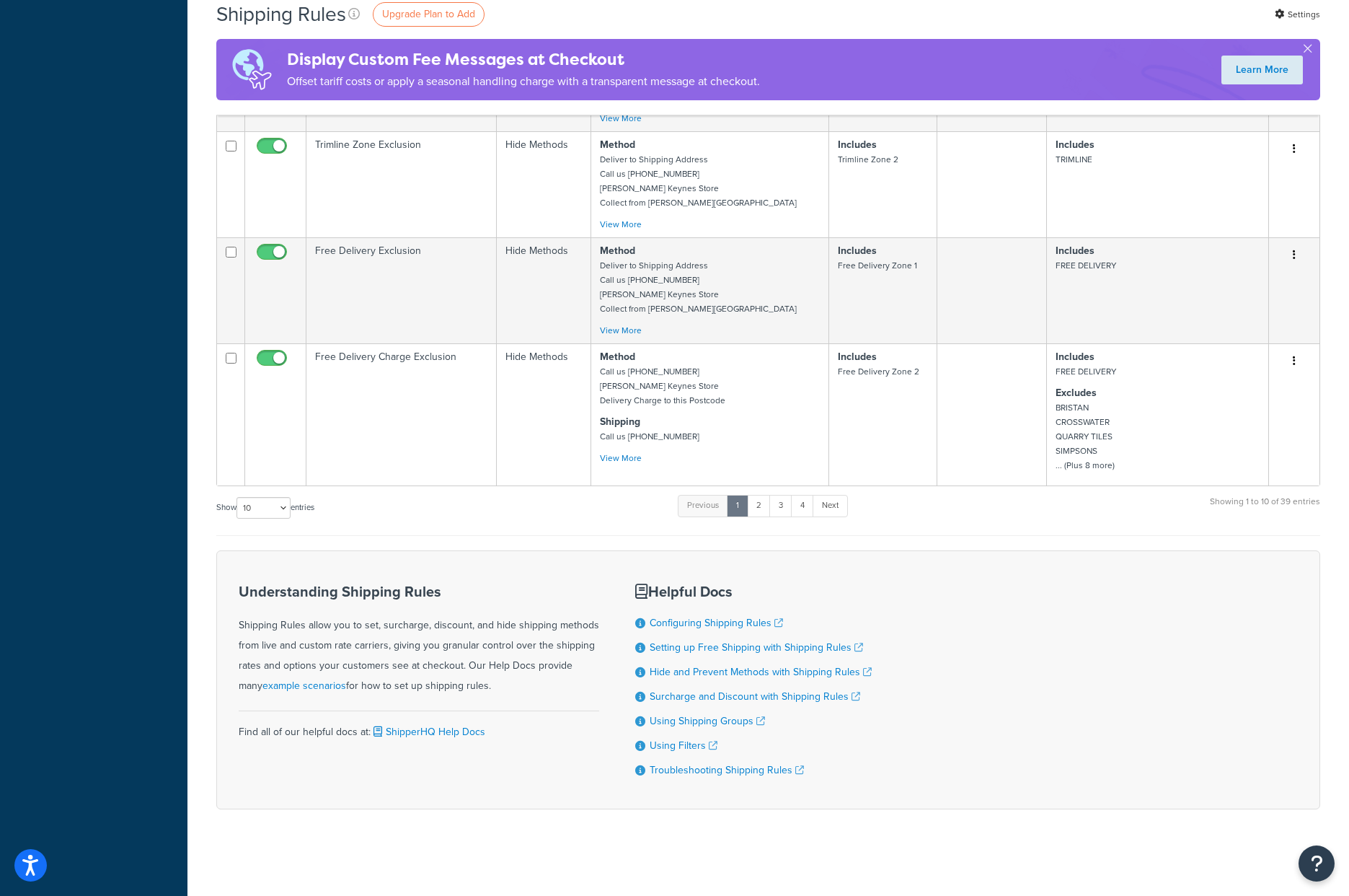
click at [981, 538] on form "Status Rule Name Type Shipping Methods Zones Filters Shipping Groups Actions Br…" at bounding box center [768, 63] width 1104 height 1494
click at [827, 504] on link "Next" at bounding box center [831, 505] width 35 height 21
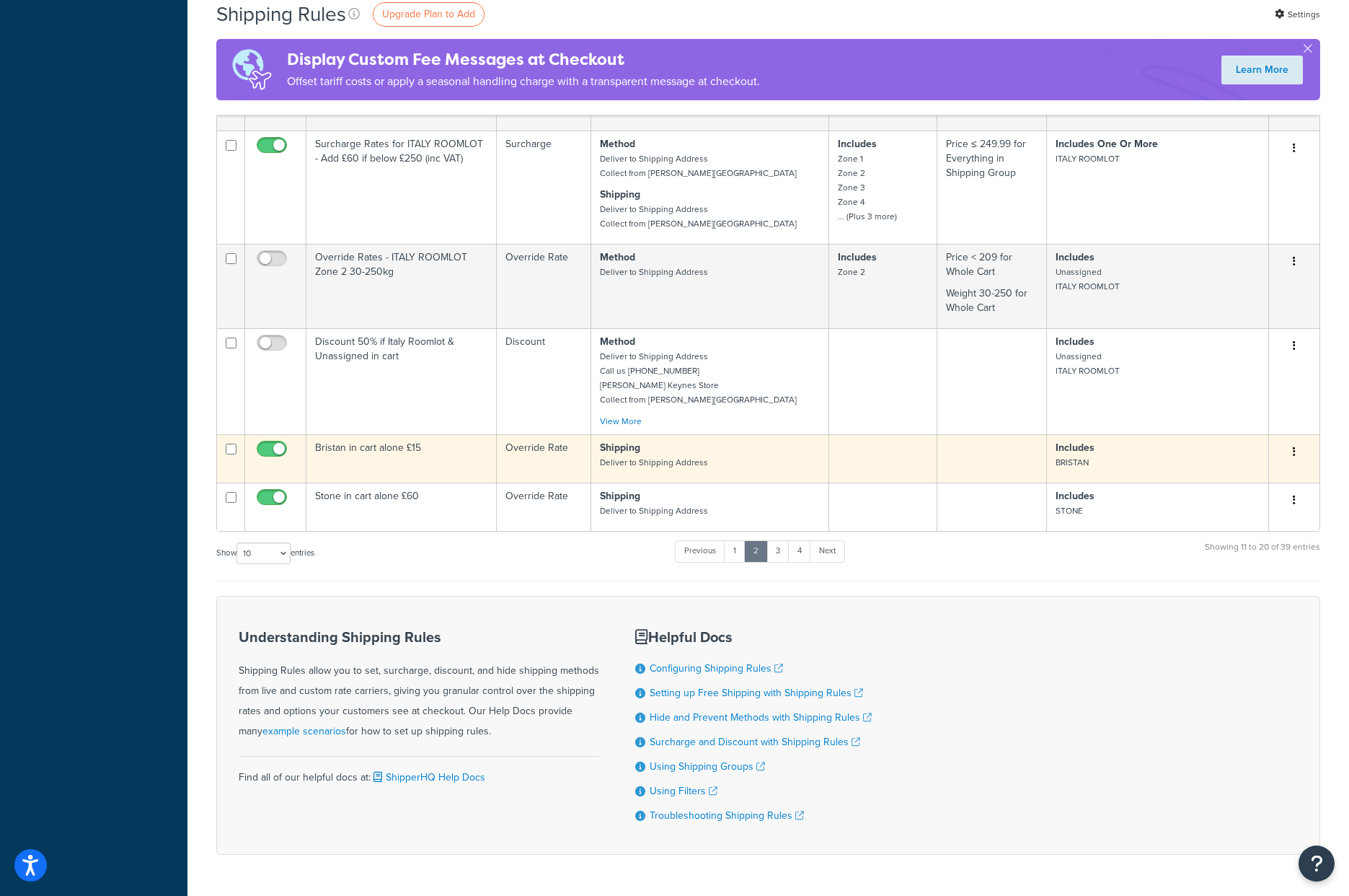
scroll to position [495, 0]
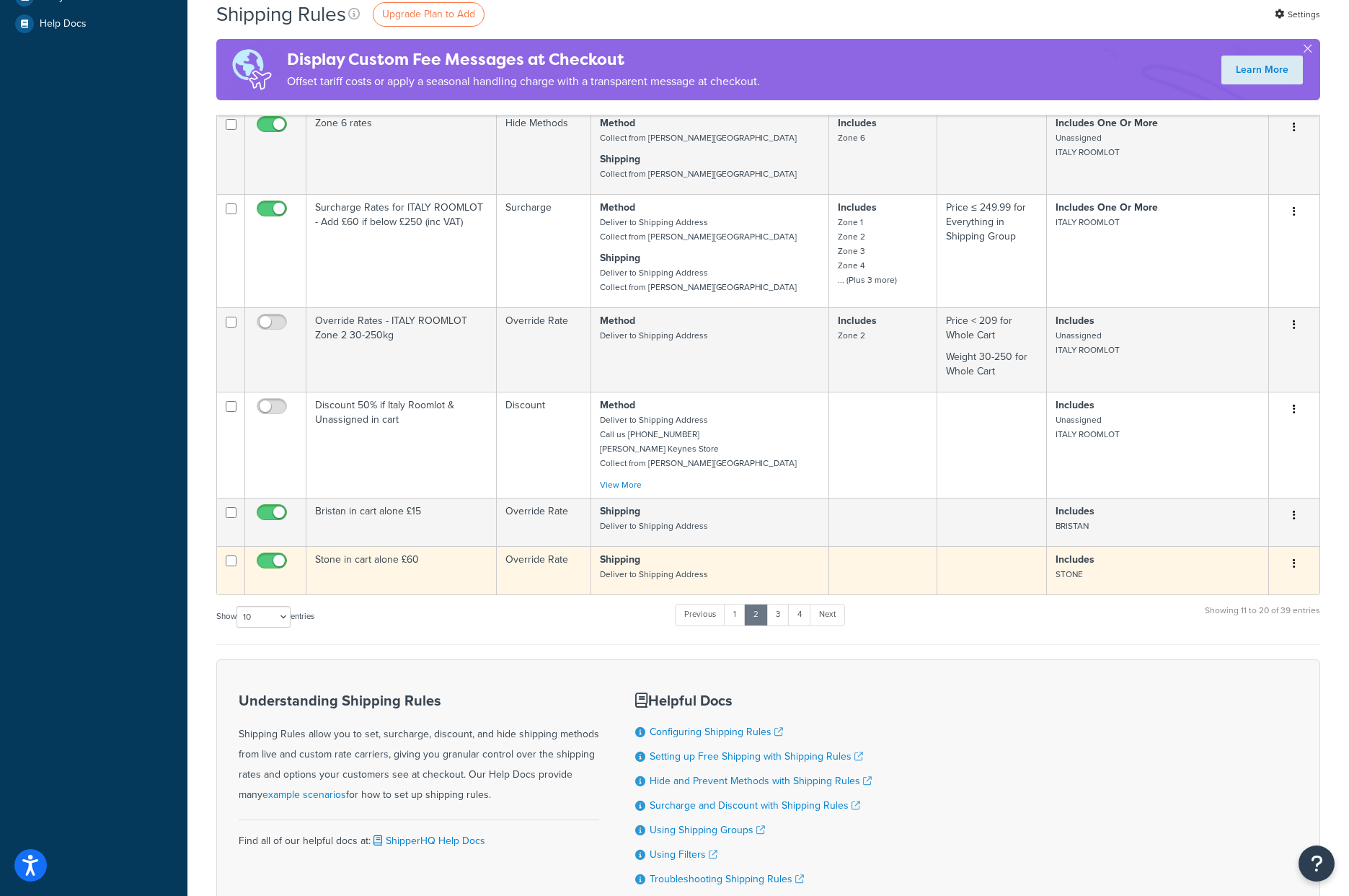
click at [1085, 624] on div "Show 10 15 25 50 100 1000 entries Previous 1 2 3 4 Next Showing 11 to 20 of 39 …" at bounding box center [768, 623] width 1104 height 42
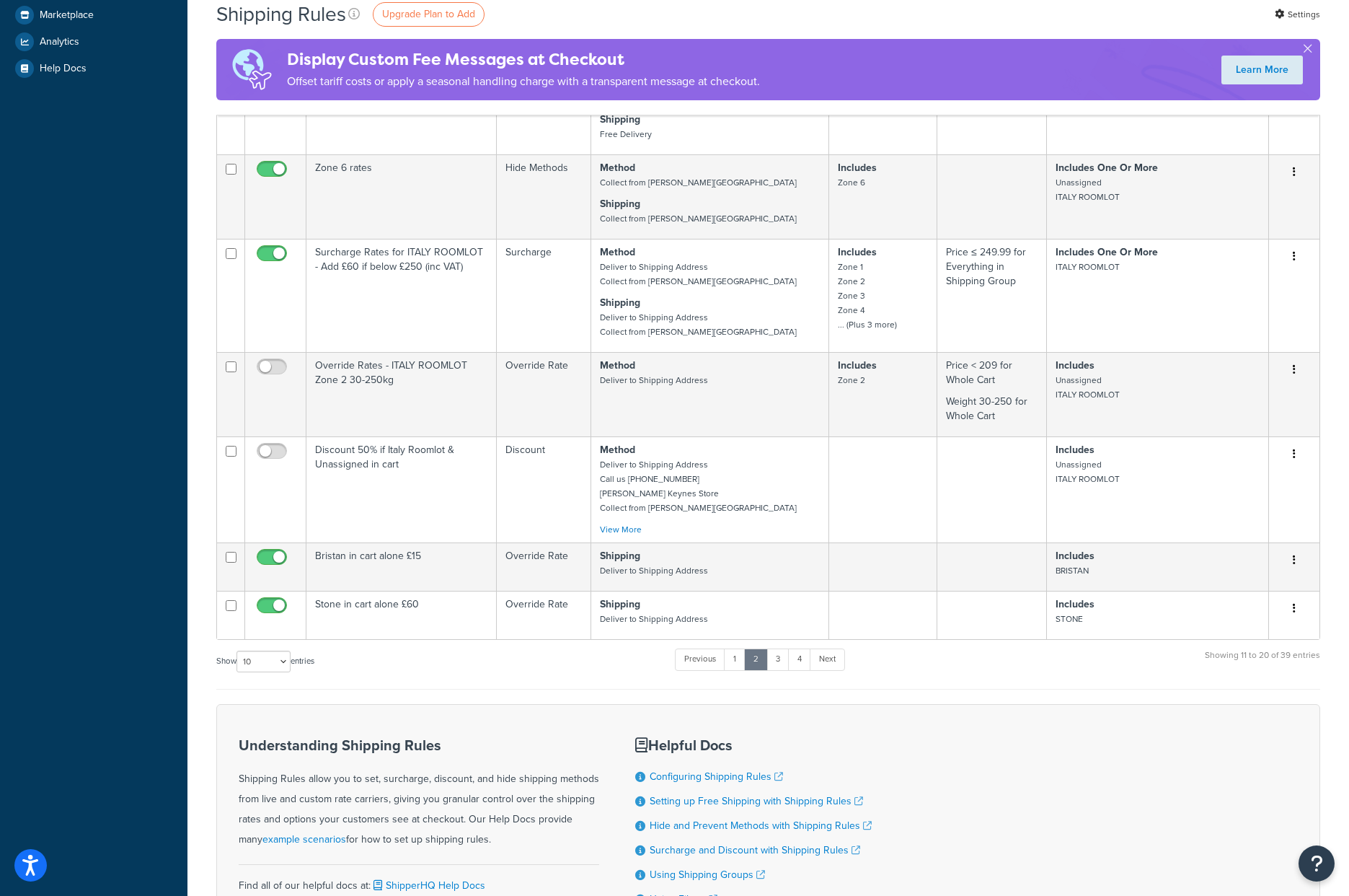
scroll to position [447, 0]
click at [1023, 702] on form "Status Rule Name Type Shipping Methods Zones Filters Shipping Groups Actions Fr…" at bounding box center [768, 367] width 1104 height 1198
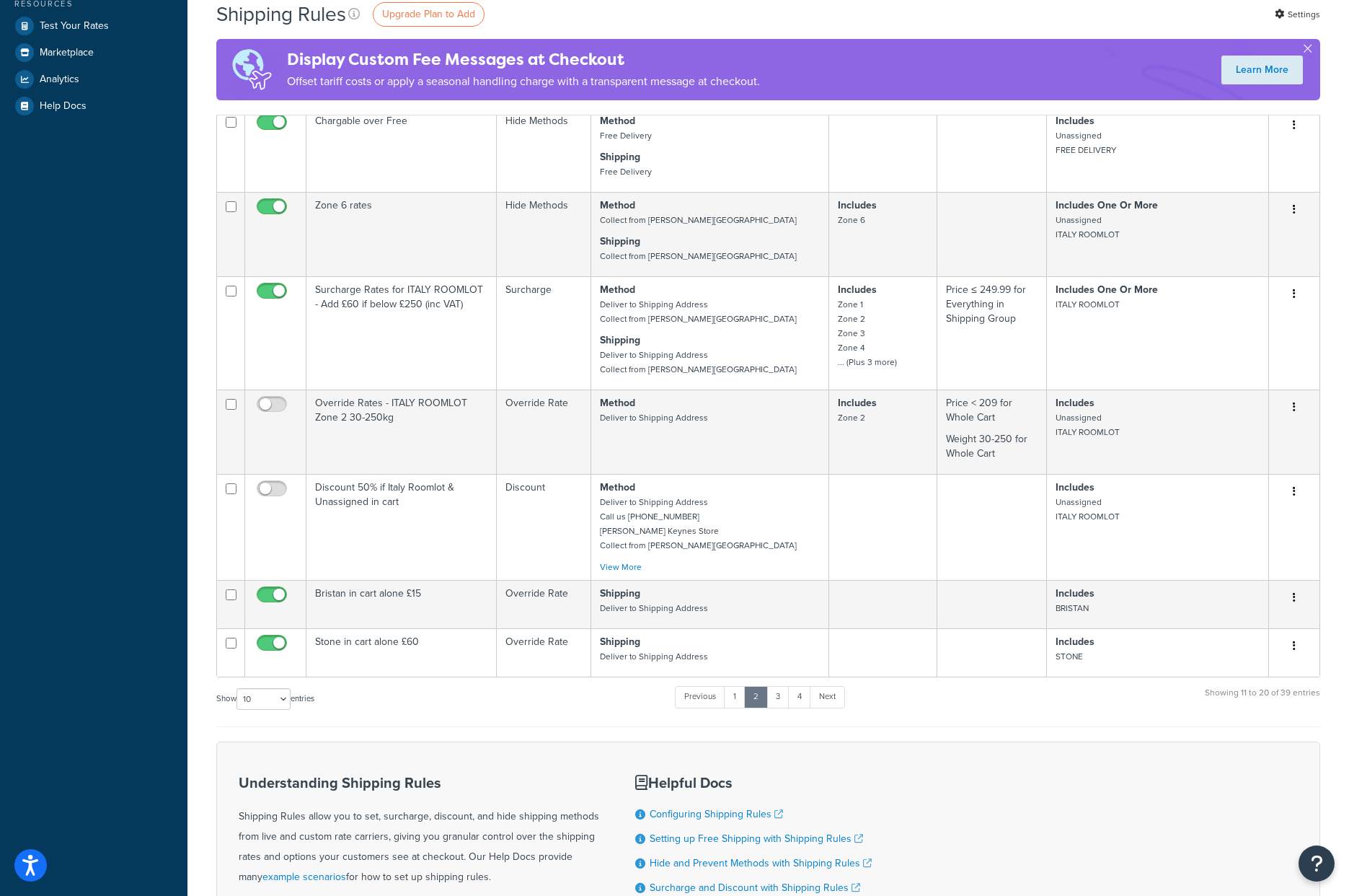
scroll to position [611, 0]
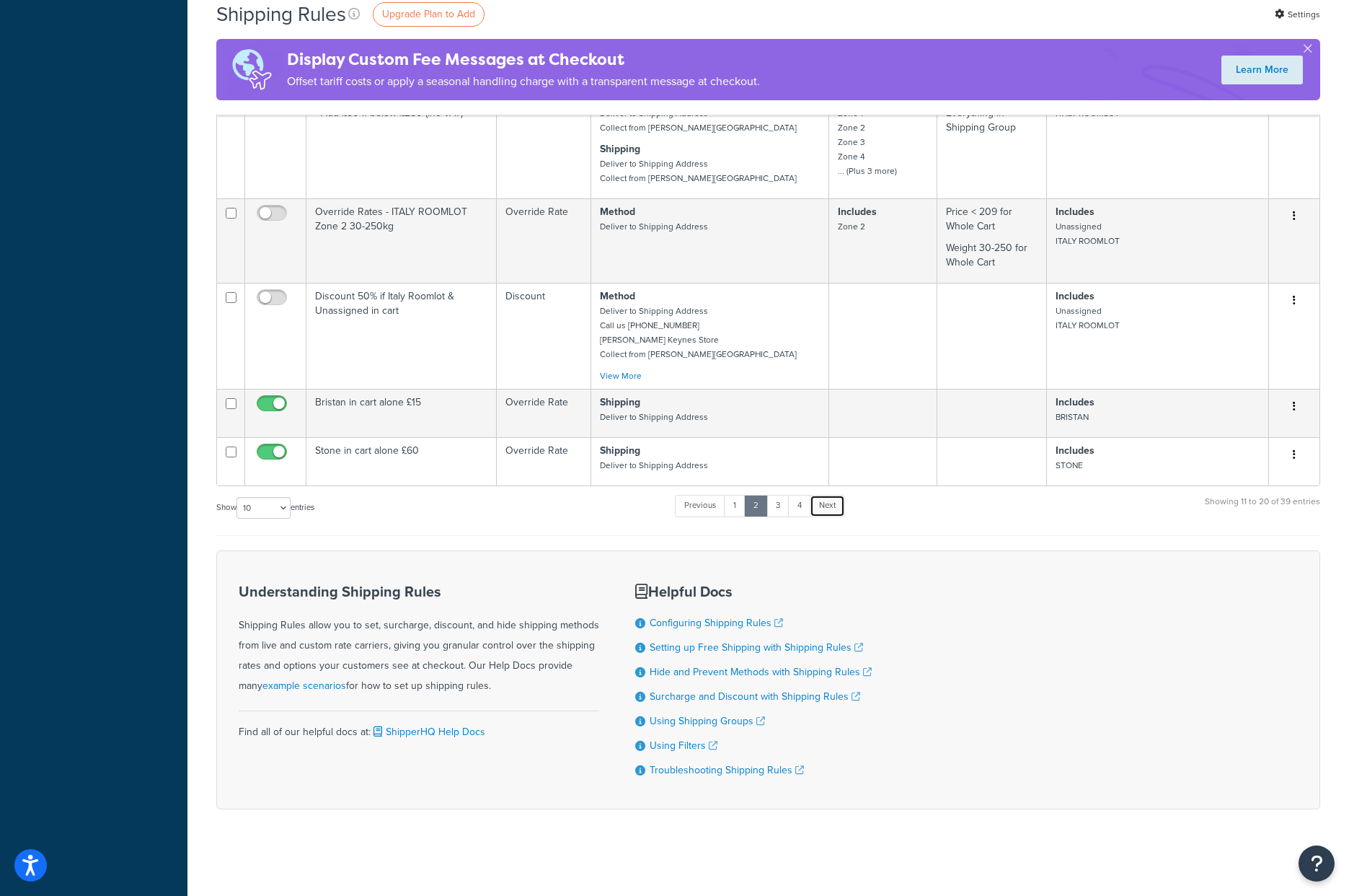
click at [836, 504] on link "Next" at bounding box center [828, 505] width 35 height 21
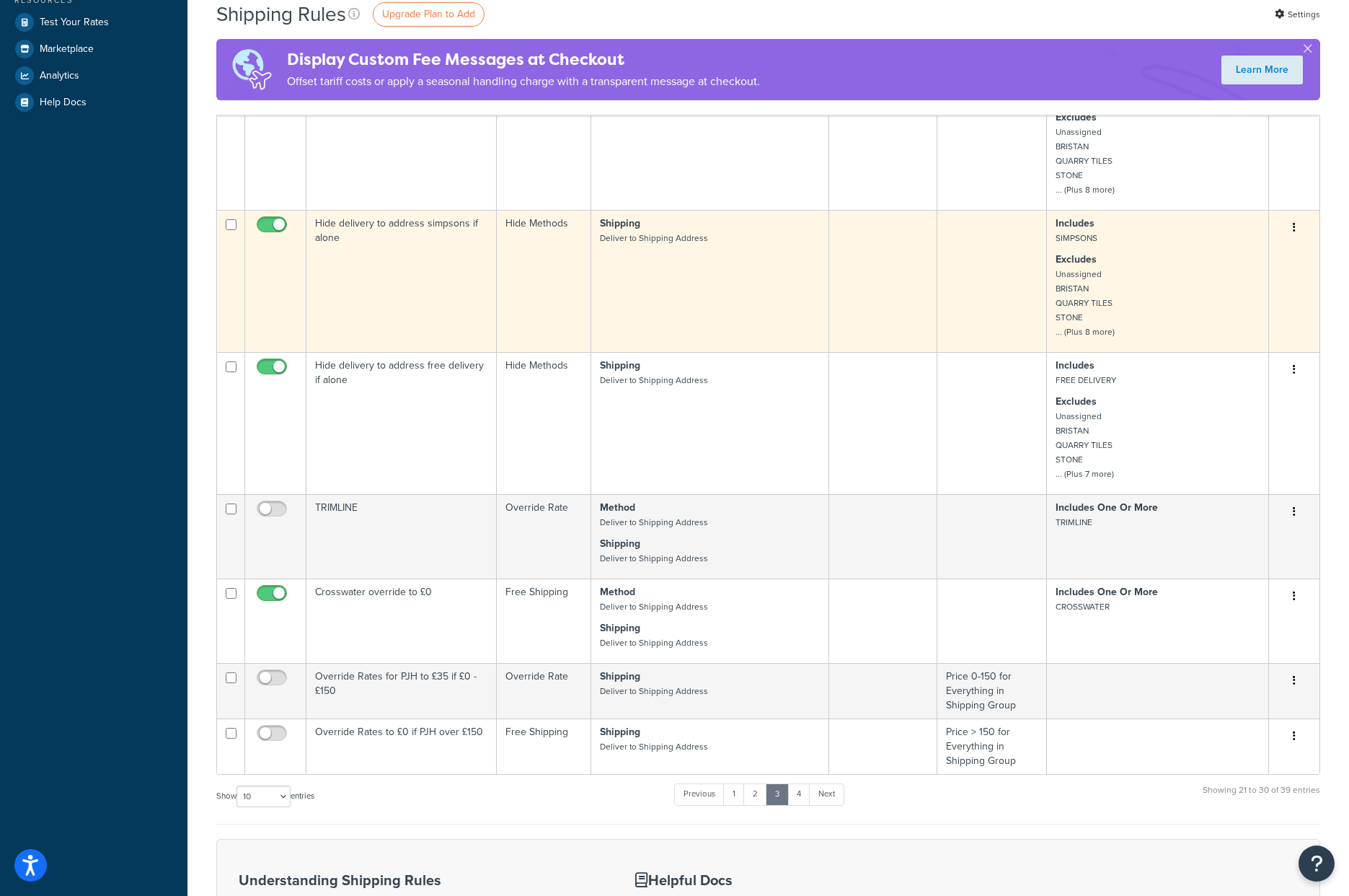
scroll to position [0, 0]
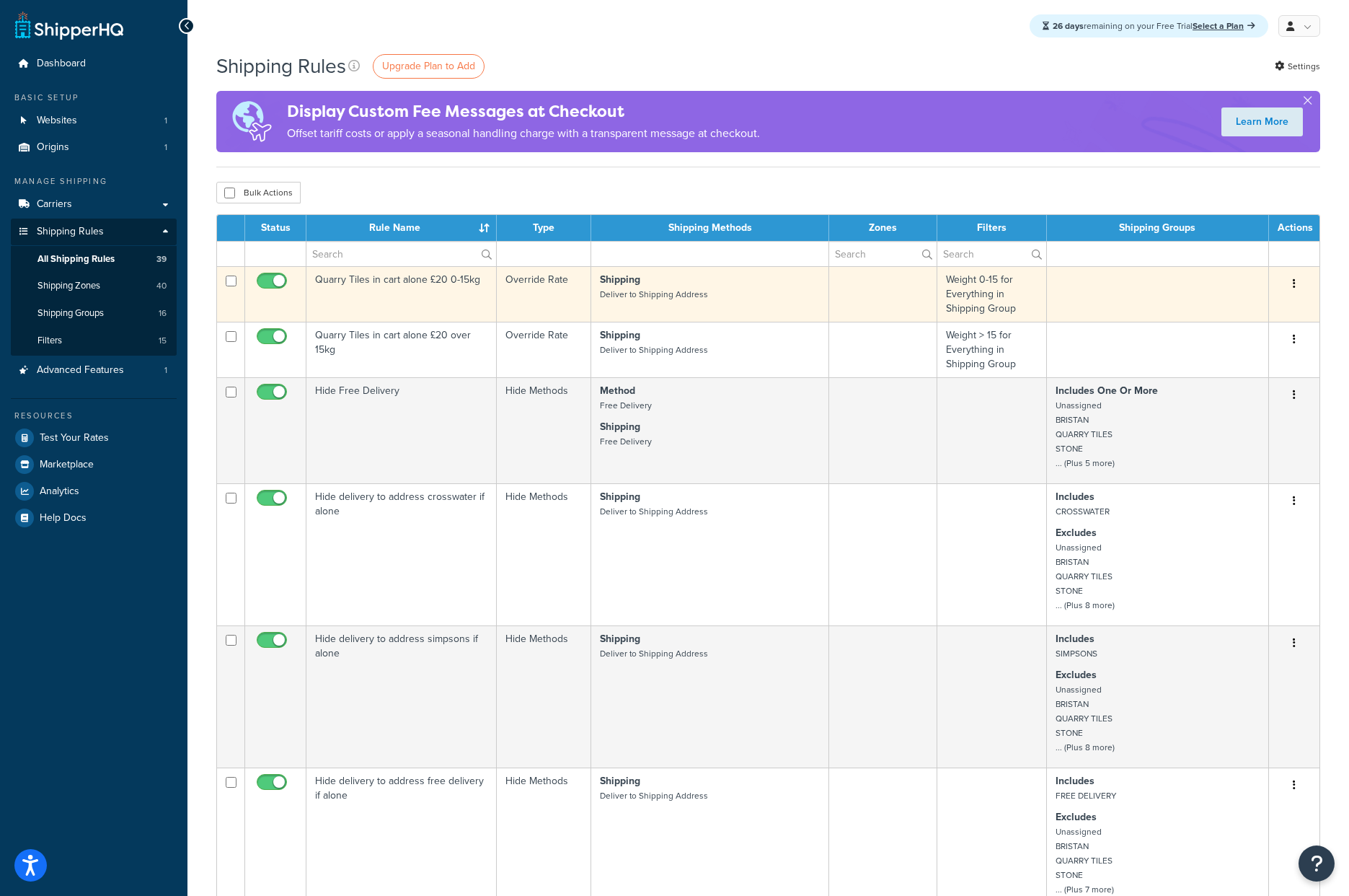
click at [986, 158] on div "Shipping Rules Upgrade Plan to Add Settings Display Custom Fee Messages at Chec…" at bounding box center [768, 109] width 1104 height 115
click at [1000, 302] on td "Weight 0-15 for Everything in Shipping Group" at bounding box center [992, 294] width 109 height 55
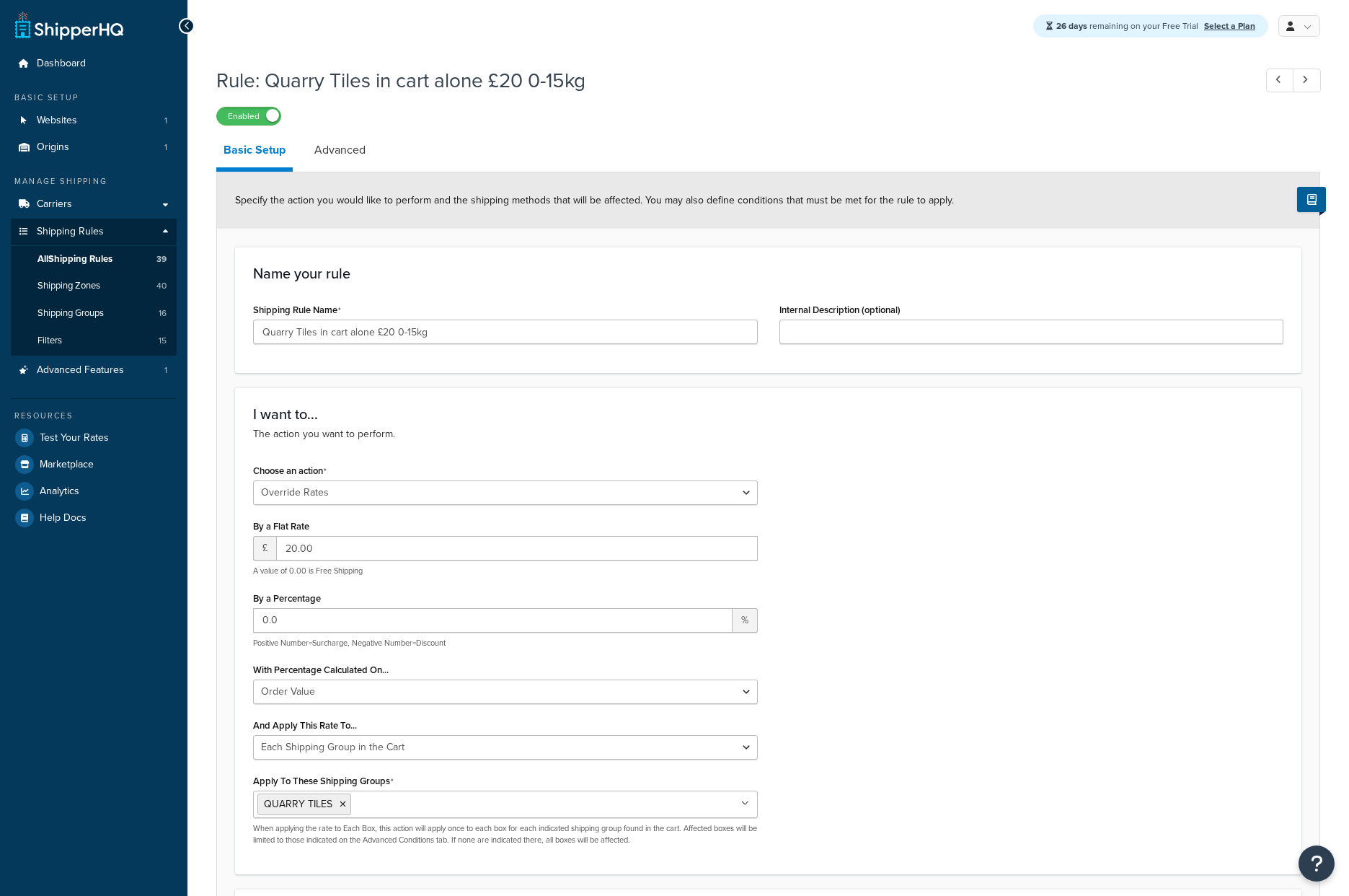
select select "OVERRIDE"
select select "SHIPPING_GROUP"
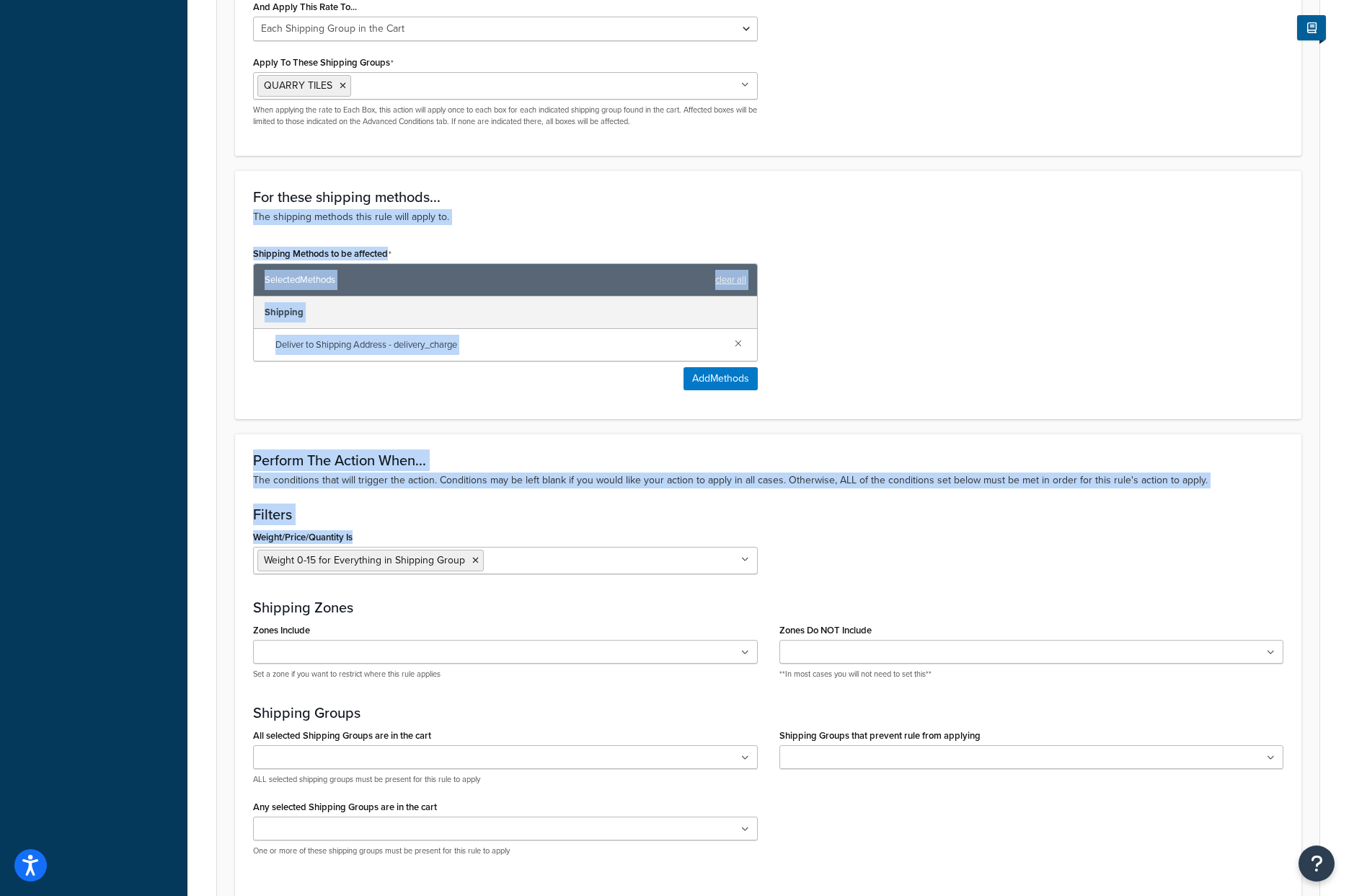
drag, startPoint x: 1033, startPoint y: 563, endPoint x: 602, endPoint y: 198, distance: 564.8
click at [596, 198] on form "Specify the action you would like to perform and the shipping methods that will…" at bounding box center [769, 206] width 1103 height 1505
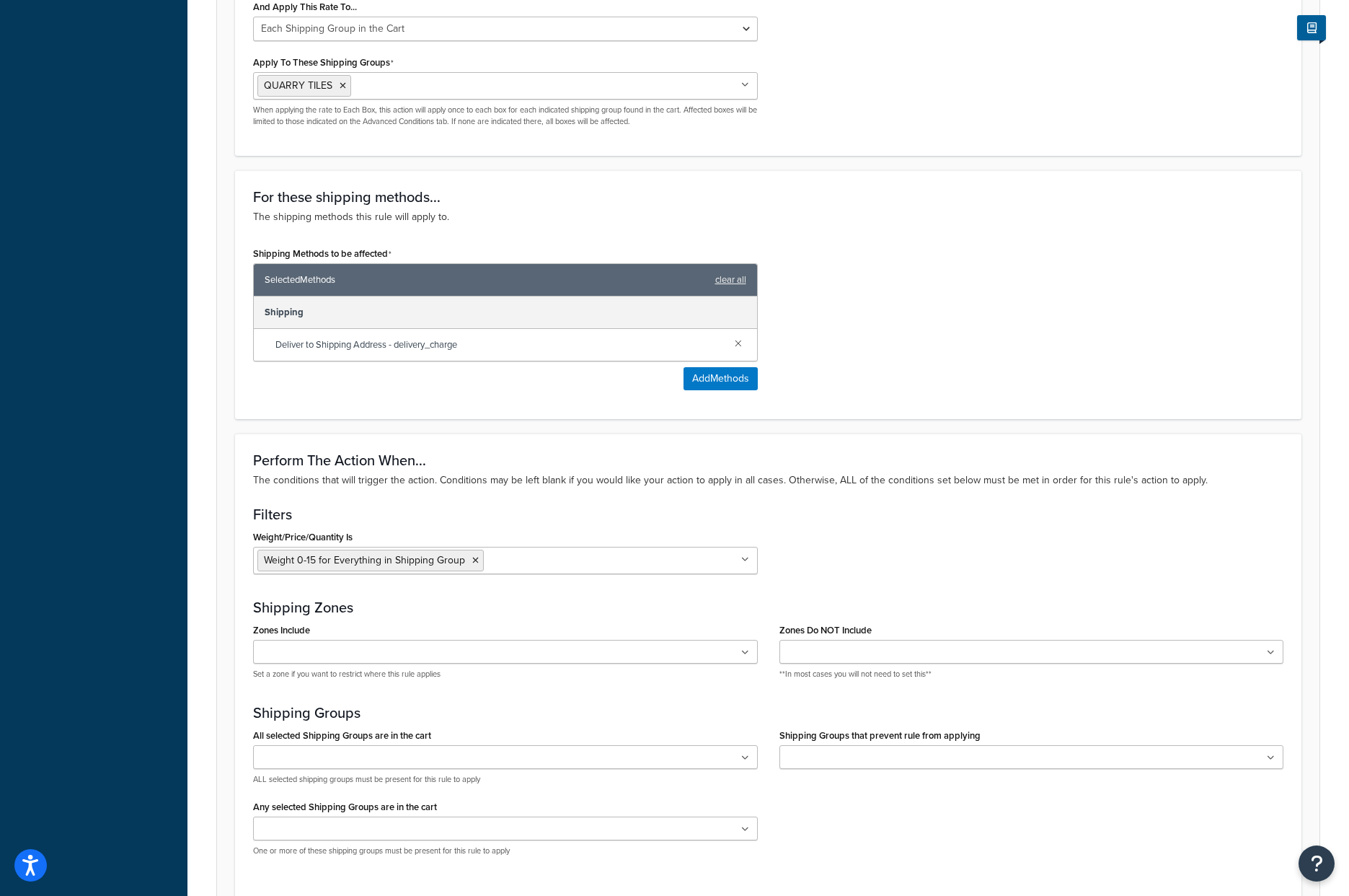
click at [937, 524] on div "Filters Weight/Price/Quantity Is Weight 0-15 for Everything in Shipping Group C…" at bounding box center [768, 545] width 1030 height 78
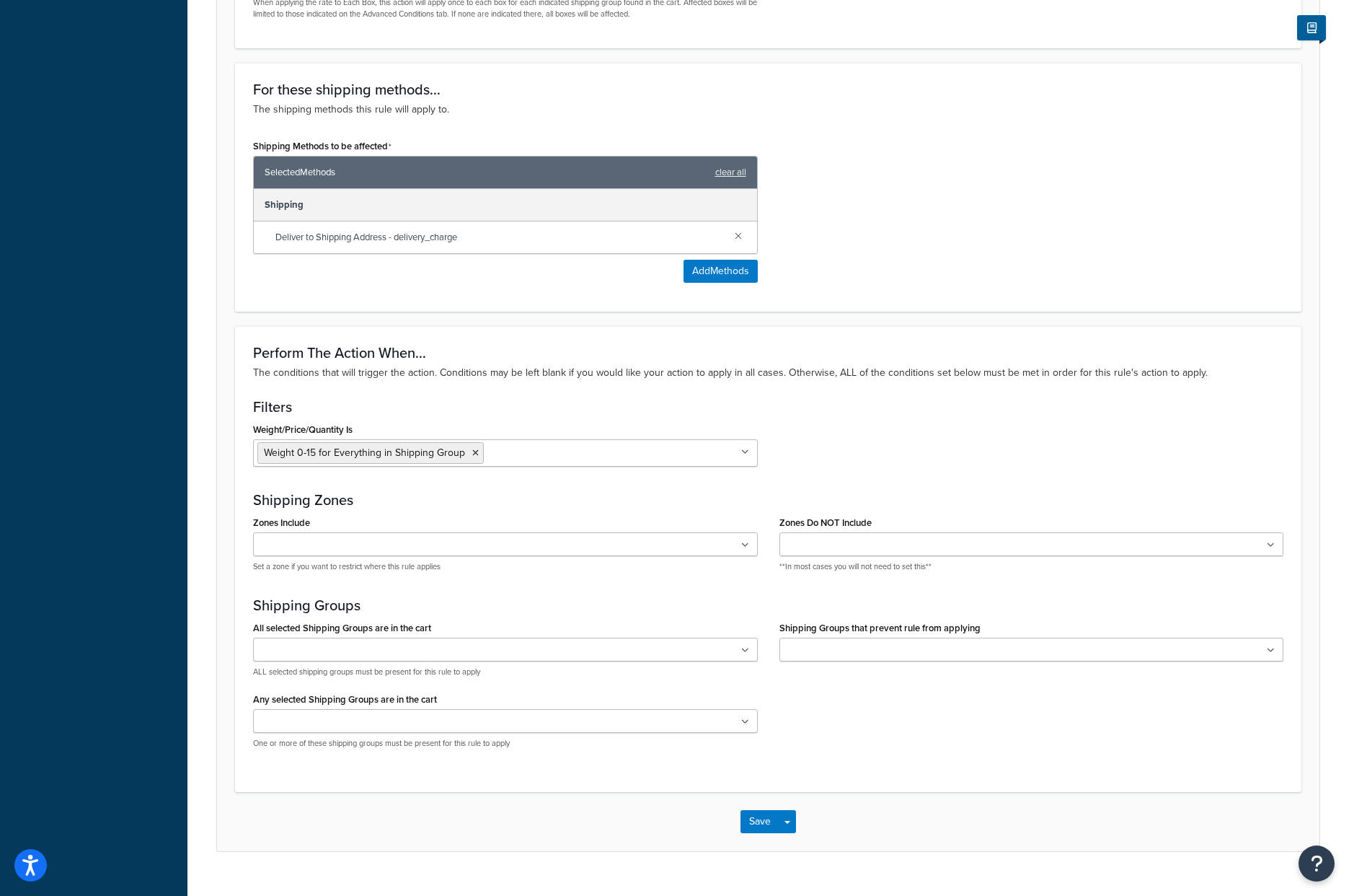
scroll to position [855, 0]
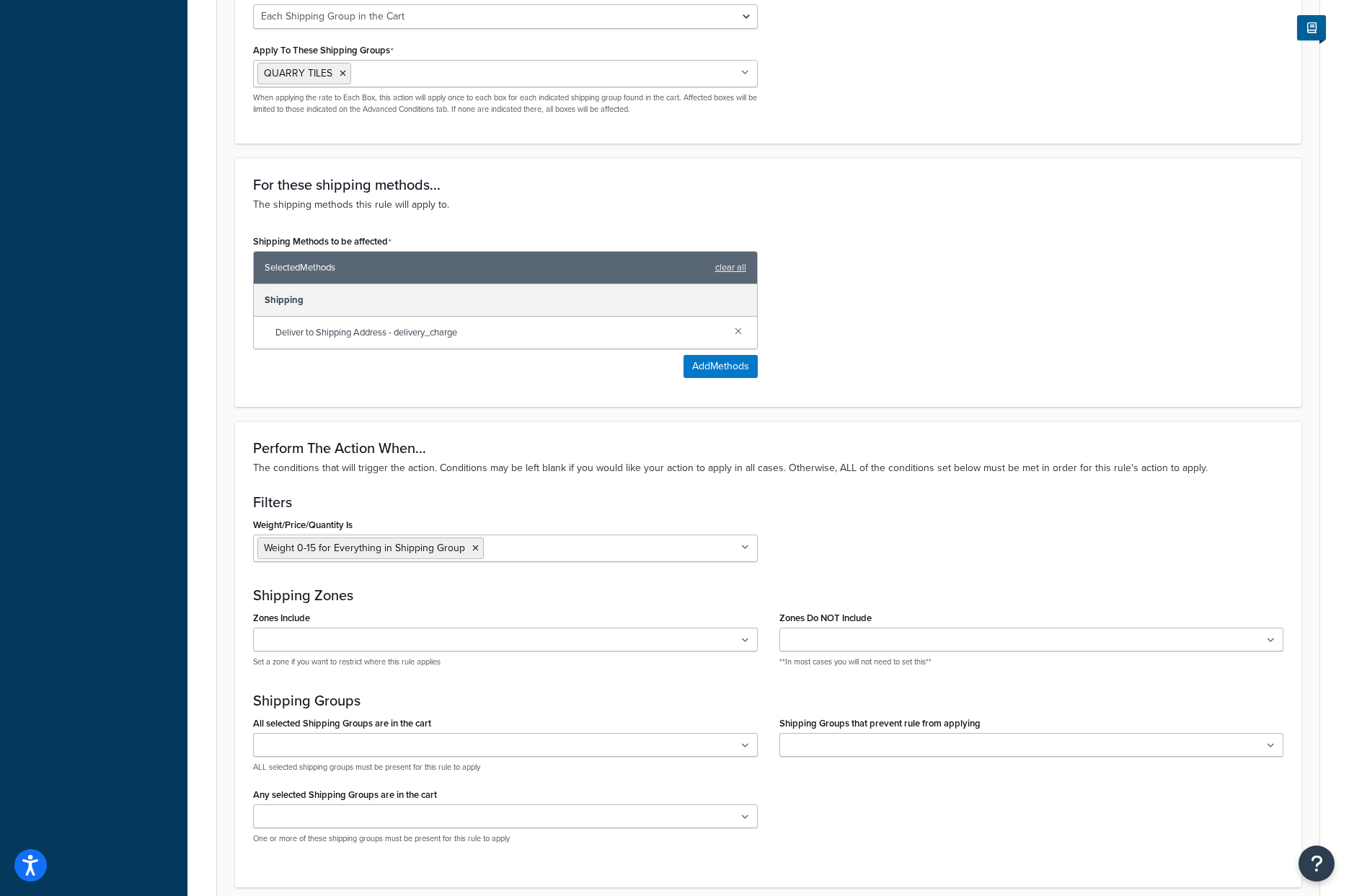
scroll to position [855, 0]
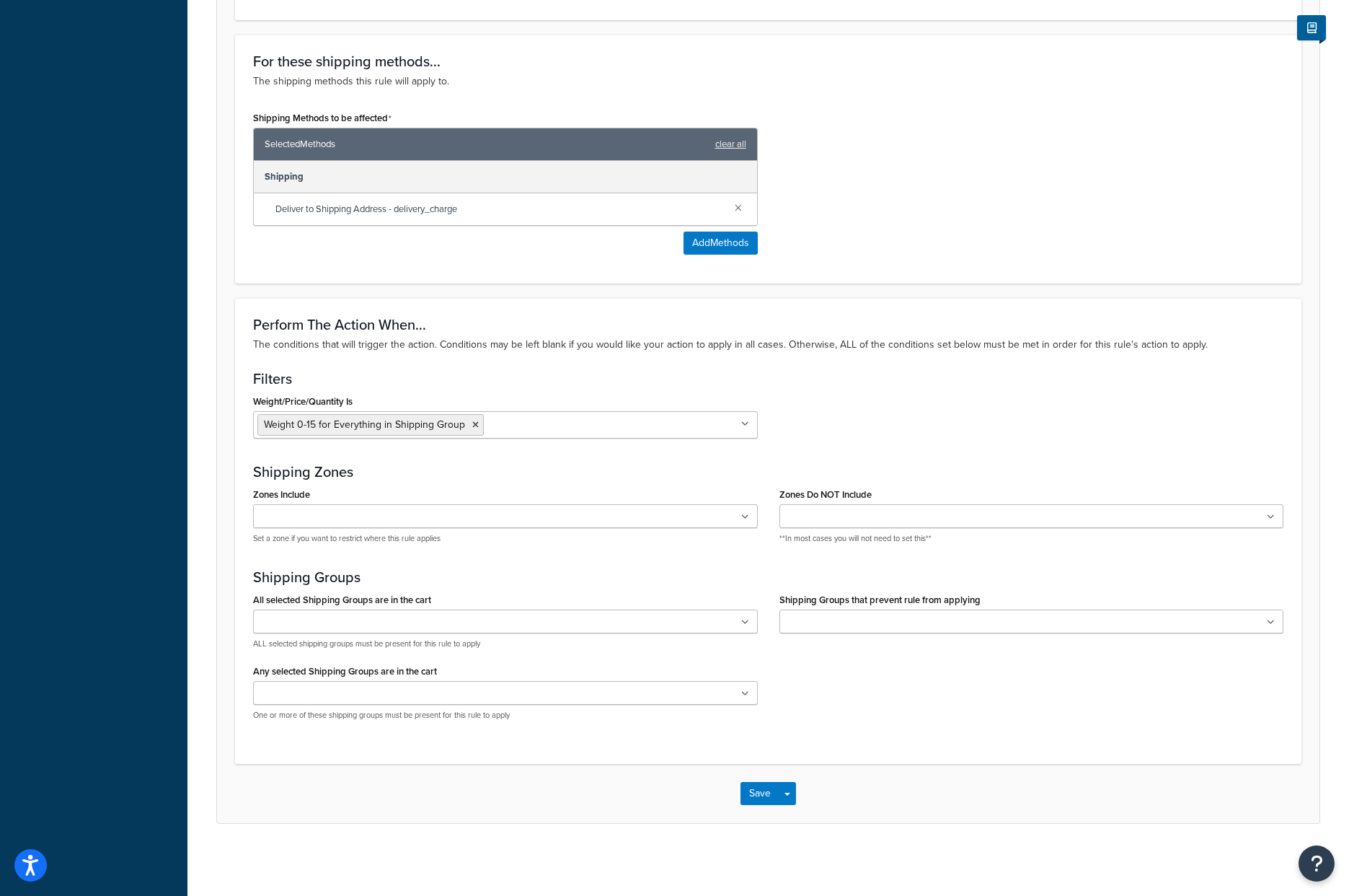
click at [962, 378] on h3 "Filters" at bounding box center [768, 378] width 1030 height 16
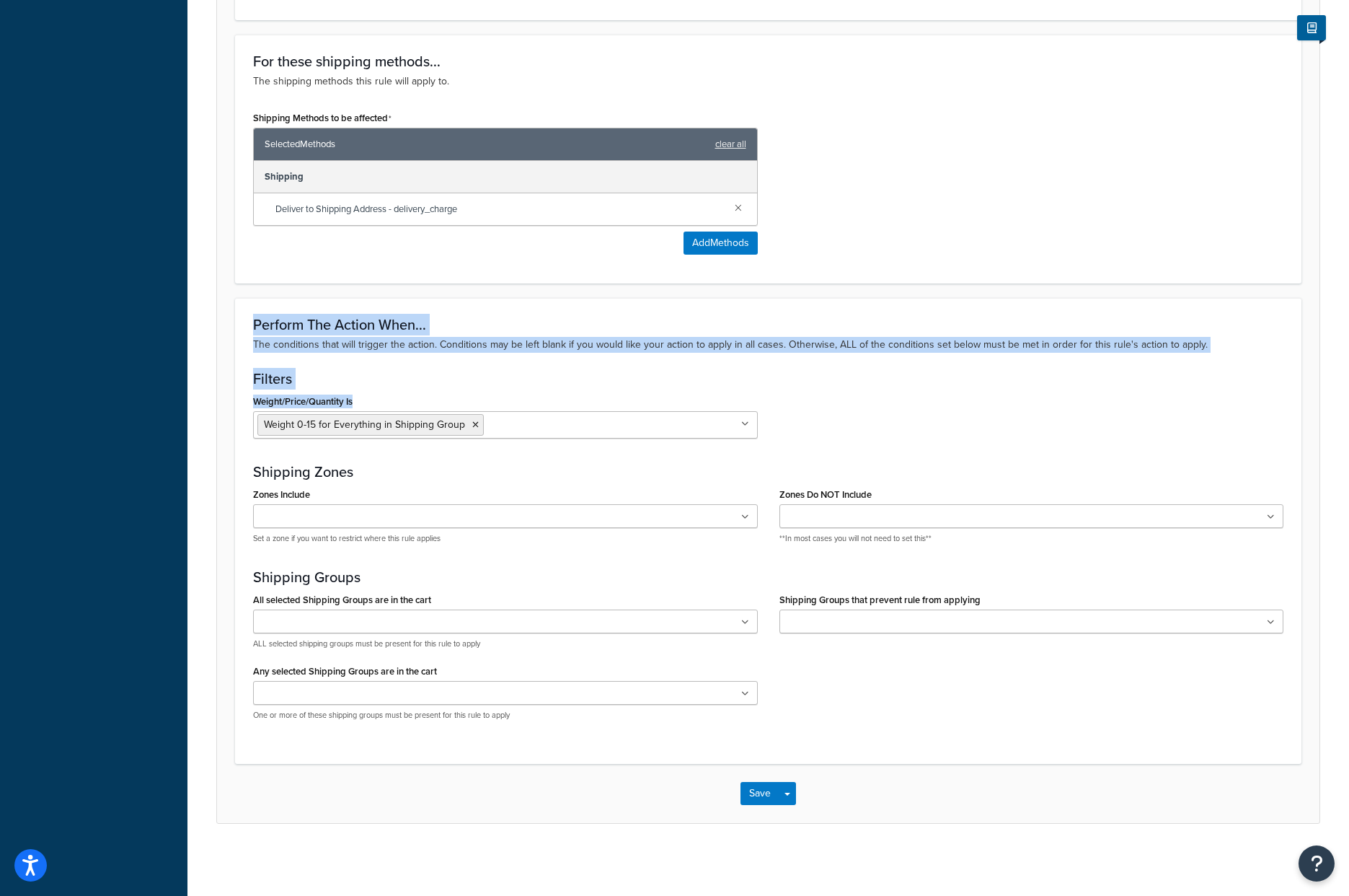
drag, startPoint x: 907, startPoint y: 441, endPoint x: 274, endPoint y: 314, distance: 645.6
click at [273, 312] on div "Perform The Action When... The conditions that will trigger the action. Conditi…" at bounding box center [768, 530] width 1066 height 466
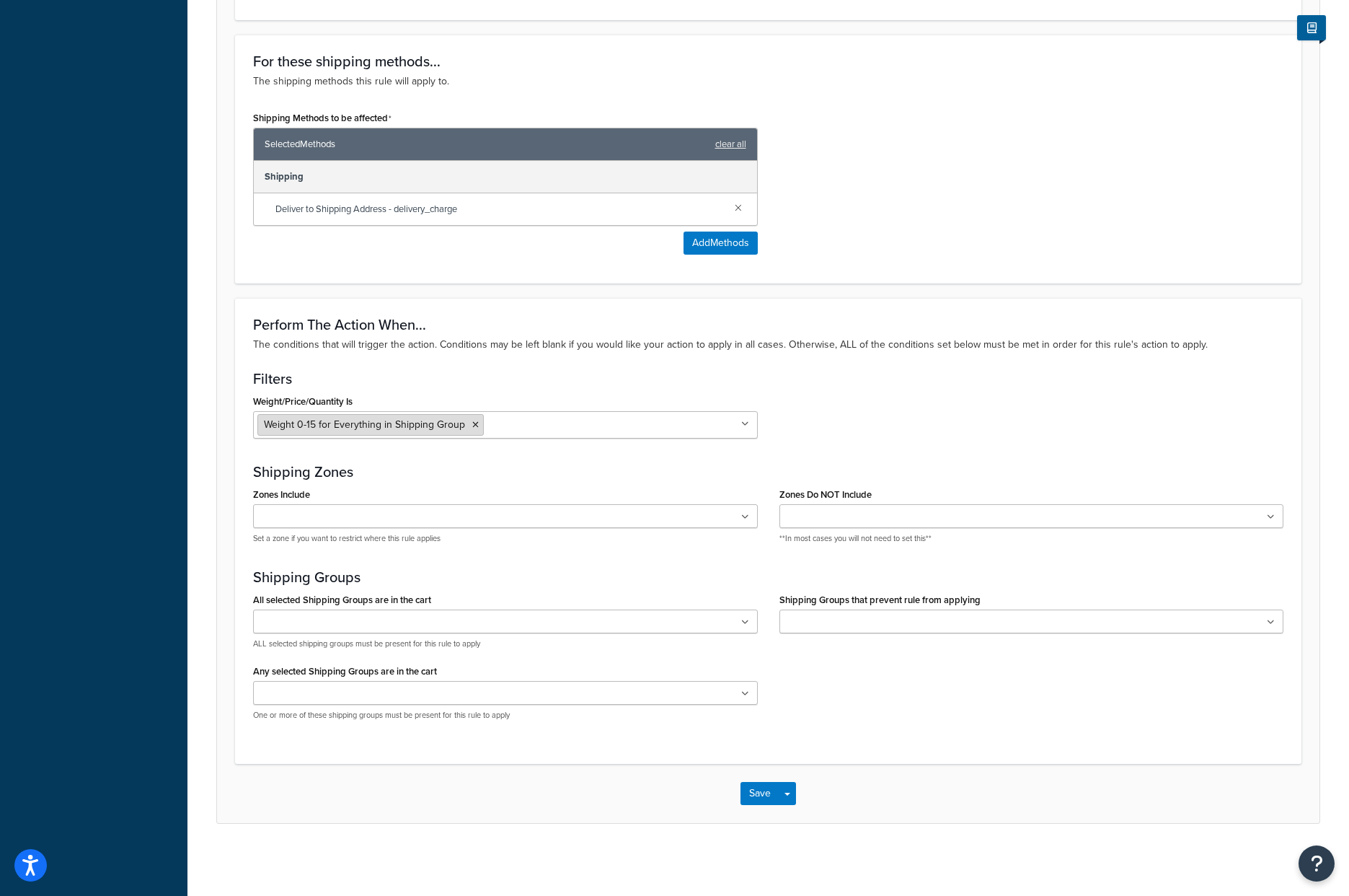
drag, startPoint x: 734, startPoint y: 405, endPoint x: 449, endPoint y: 423, distance: 285.6
click at [732, 405] on div "Weight/Price/Quantity Is Weight 0-15 for Everything in Shipping Group Cart weig…" at bounding box center [506, 415] width 505 height 48
drag, startPoint x: 1040, startPoint y: 324, endPoint x: 972, endPoint y: 269, distance: 87.5
click at [1037, 323] on h3 "Perform The Action When..." at bounding box center [768, 324] width 1030 height 16
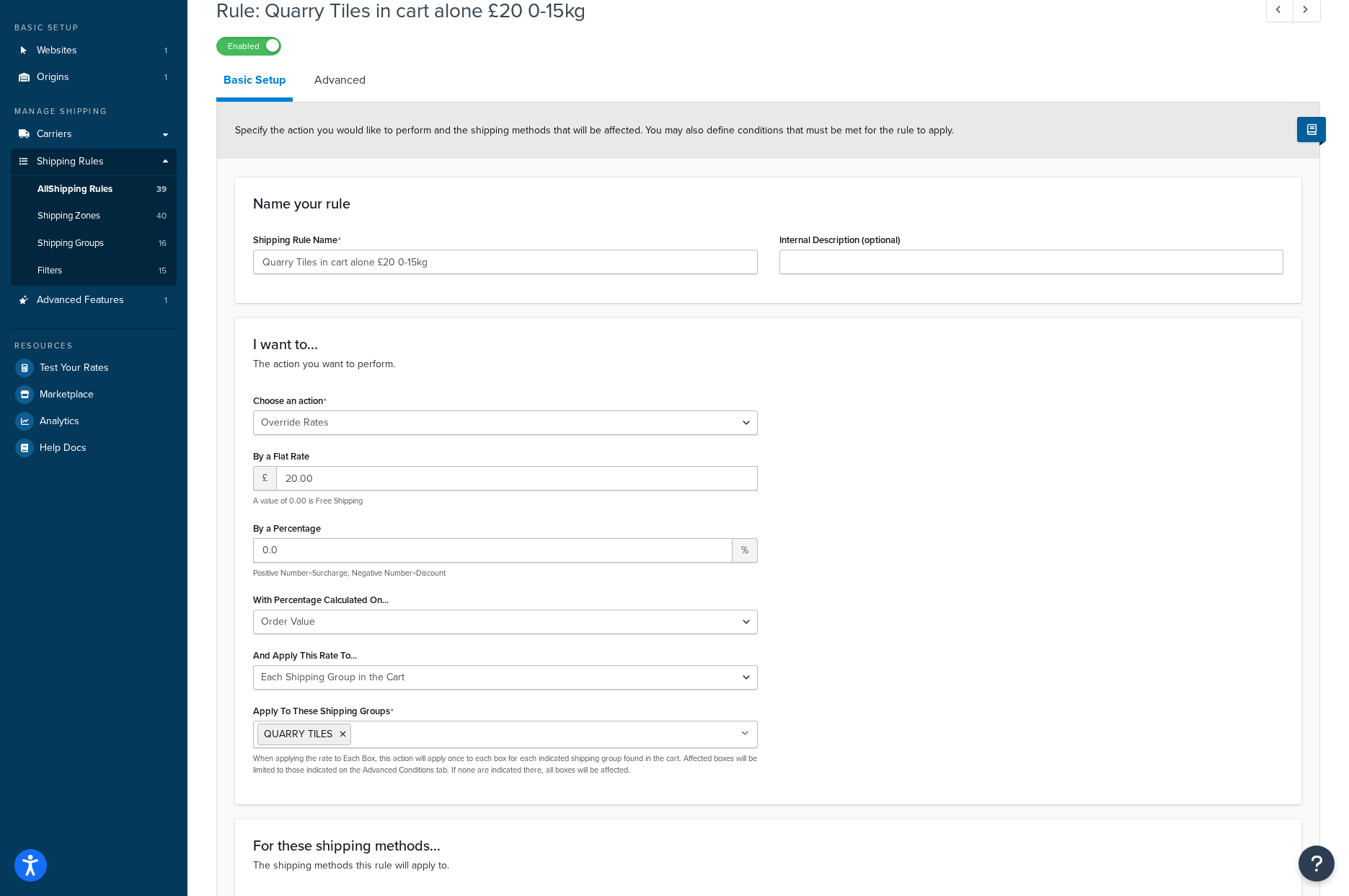
scroll to position [0, 0]
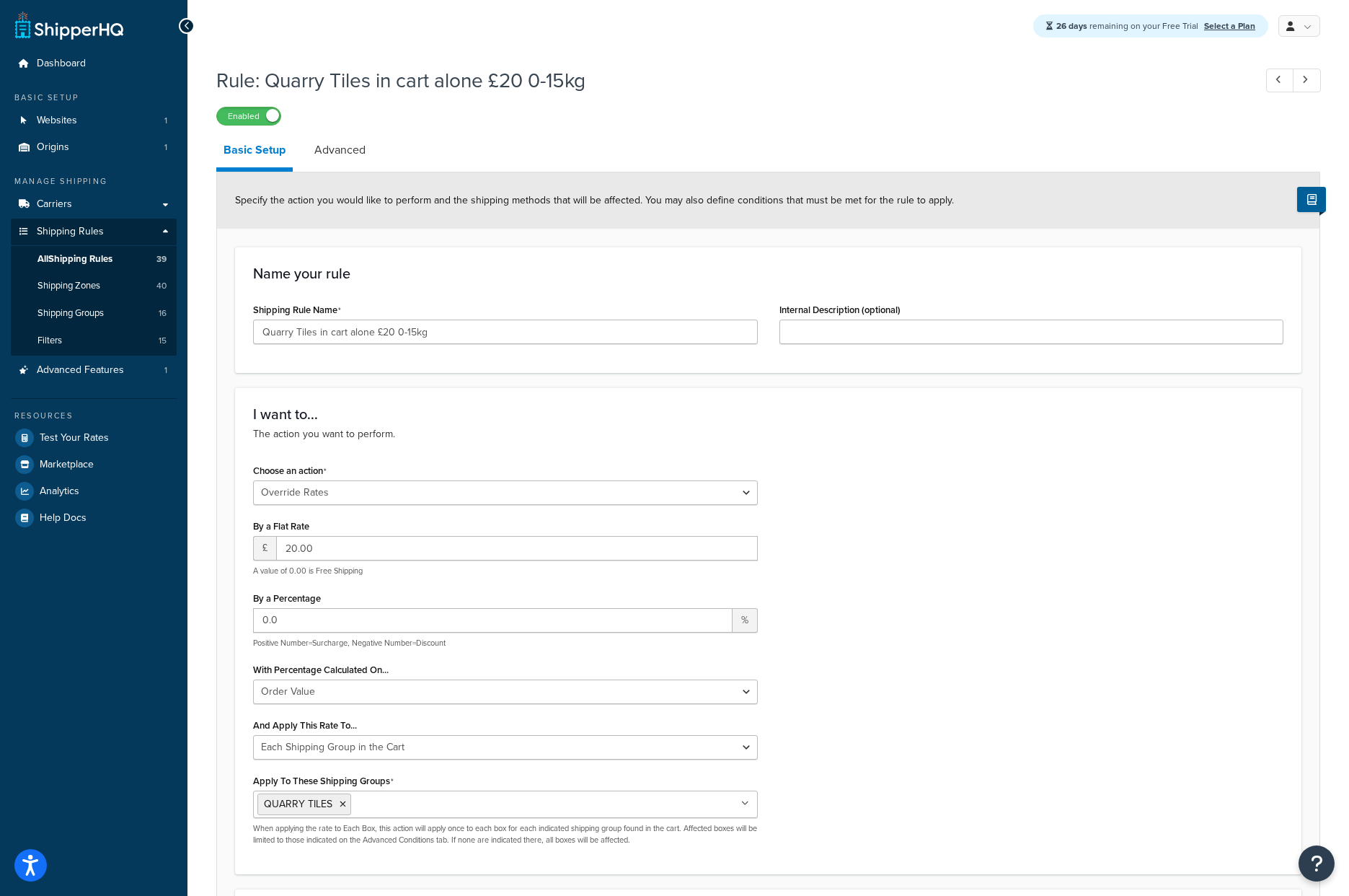
click at [956, 607] on div "Choose an action Choose an action Override Rates Surcharge or discount rates Hi…" at bounding box center [768, 658] width 1052 height 396
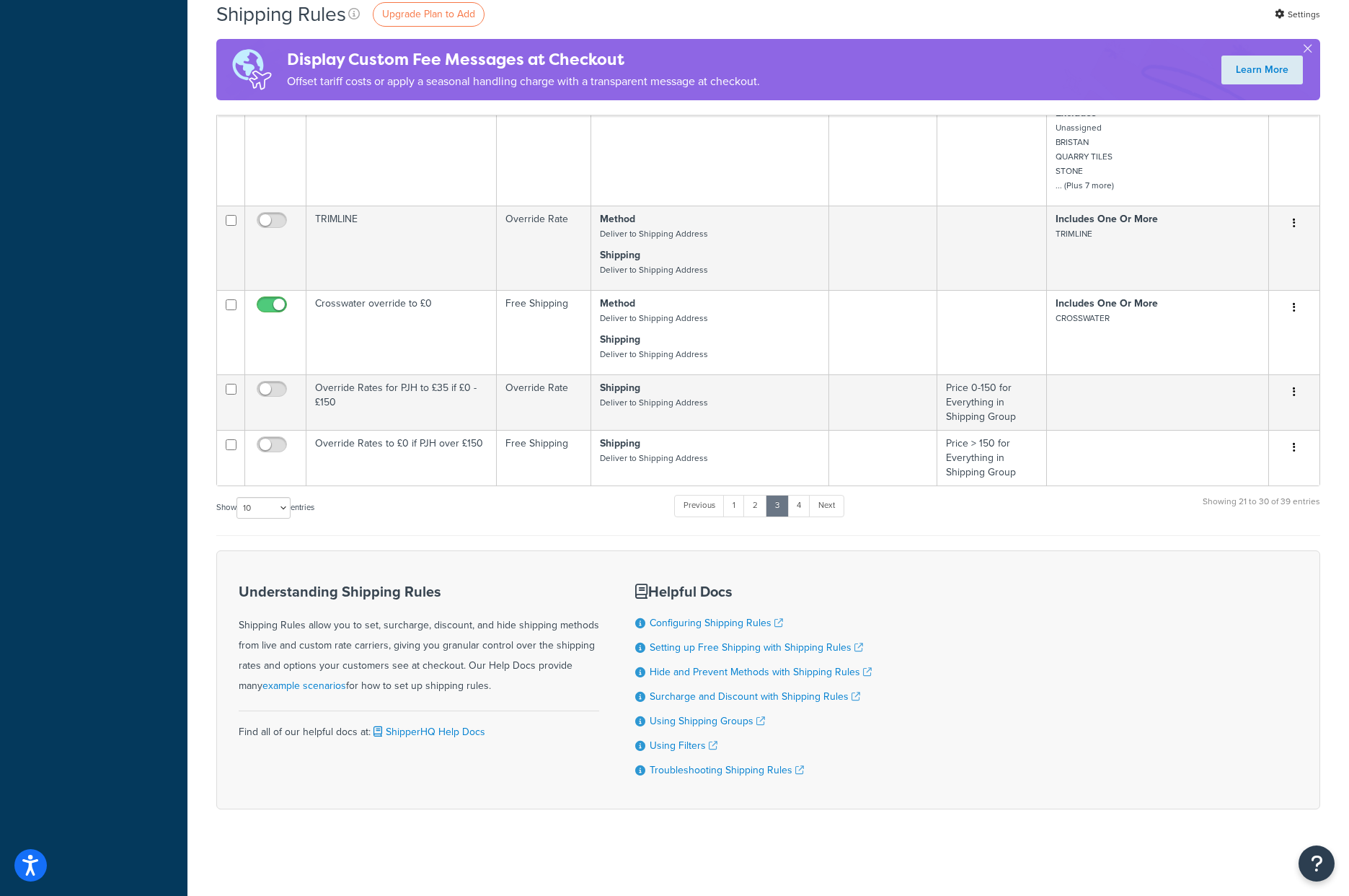
scroll to position [711, 0]
click at [823, 506] on link "Next" at bounding box center [827, 505] width 35 height 21
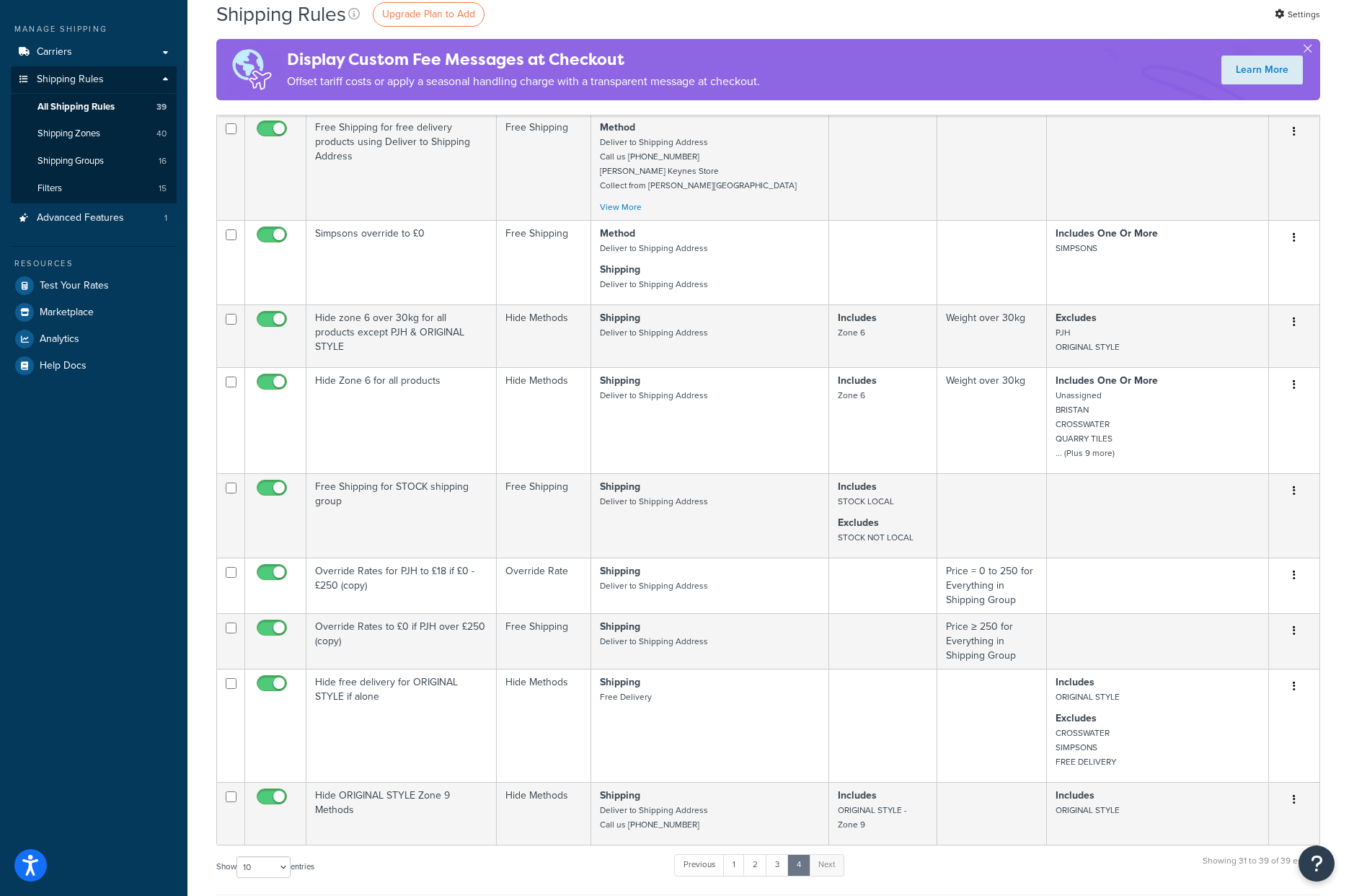
scroll to position [435, 0]
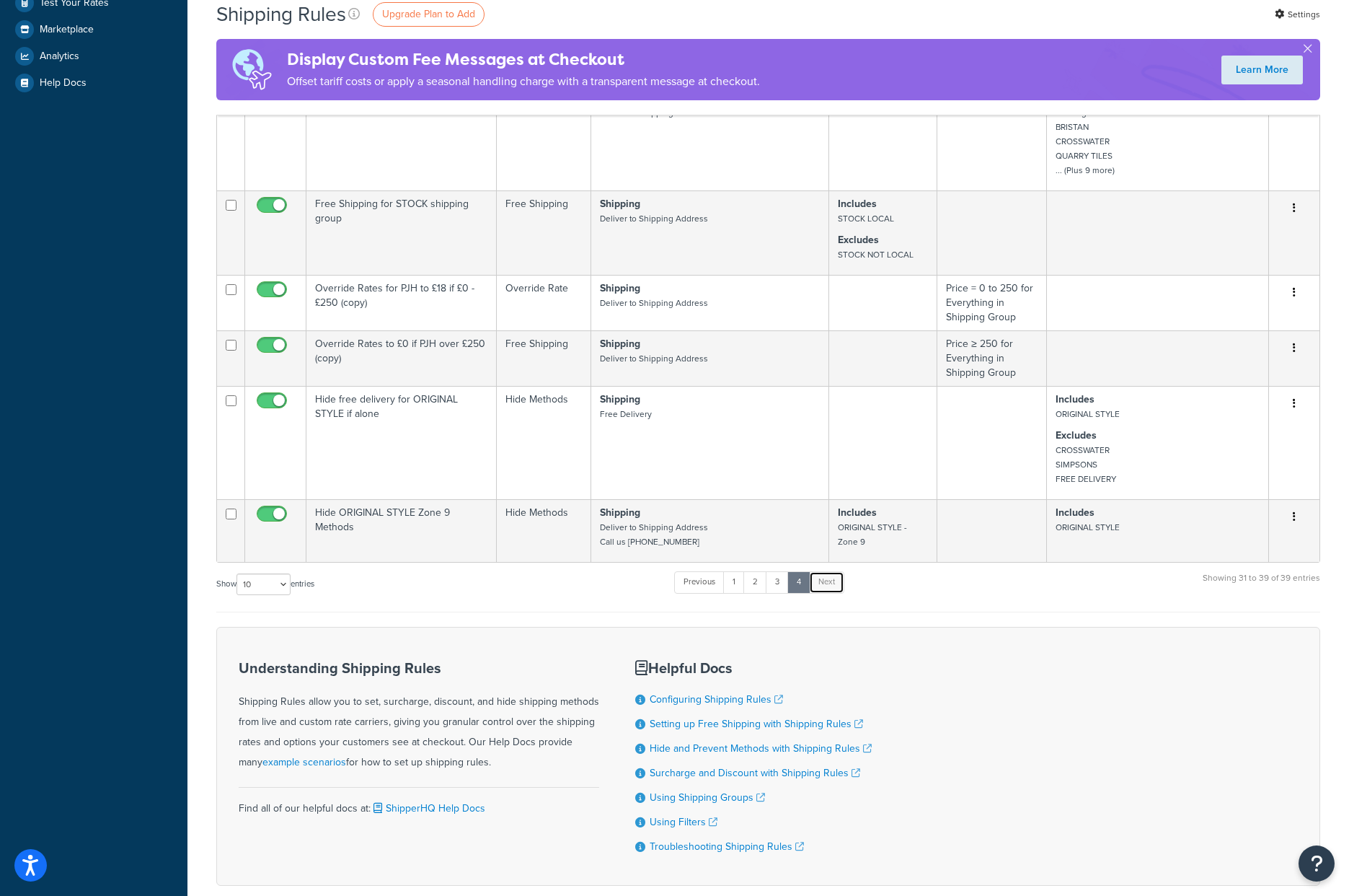
click at [841, 592] on link "Next" at bounding box center [827, 581] width 35 height 21
click at [734, 590] on link "1" at bounding box center [734, 581] width 21 height 21
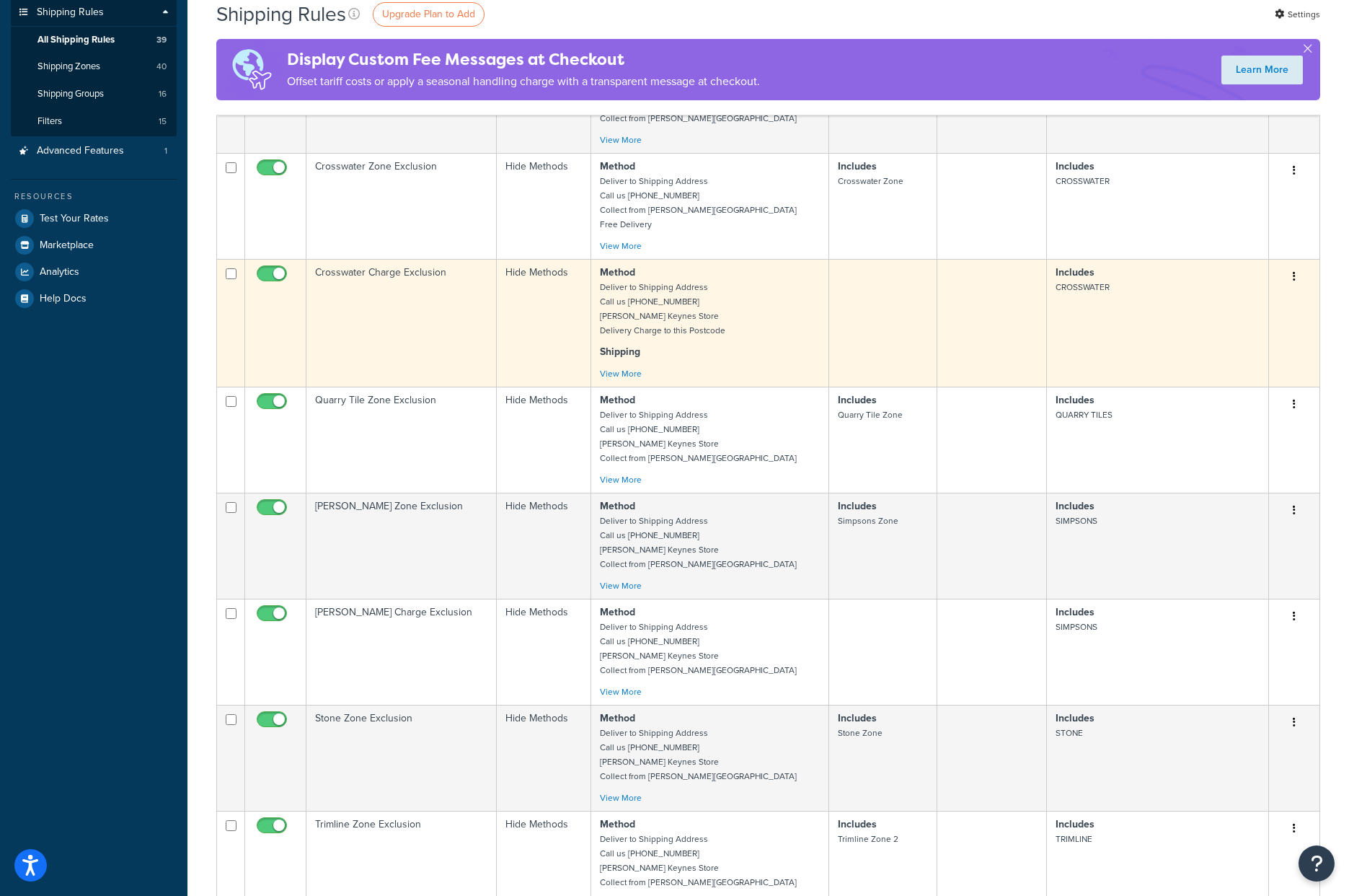
scroll to position [0, 0]
